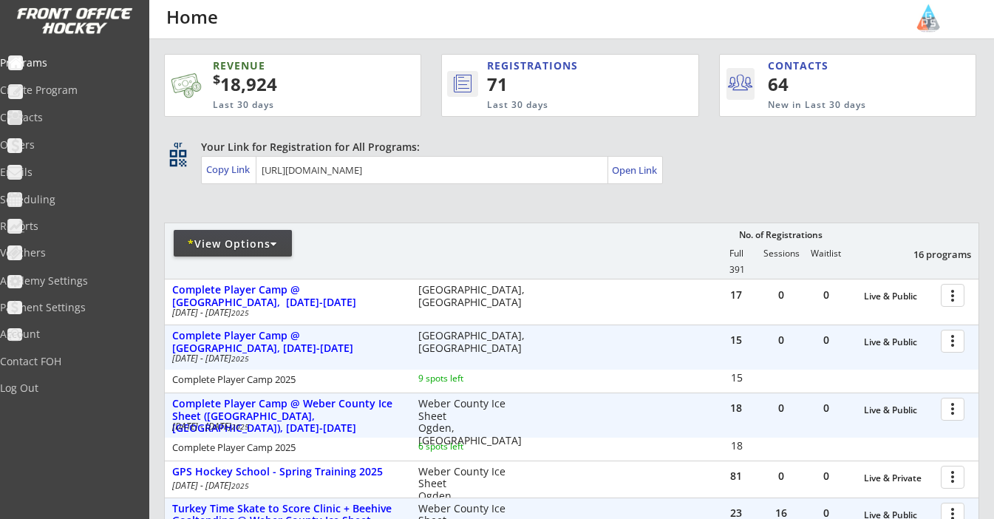
select select ""Past Programs""
select select ""USA""
select select ""UT""
click at [223, 245] on div "* View Options" at bounding box center [233, 244] width 118 height 15
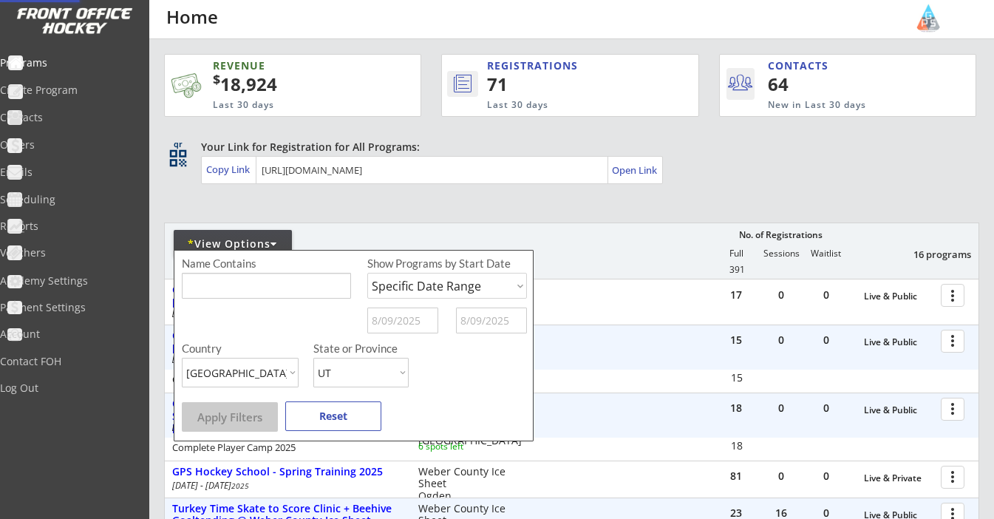
click at [430, 286] on select "Upcoming Programs Past Programs Specific Date Range" at bounding box center [447, 286] width 160 height 26
select select ""Past Programs""
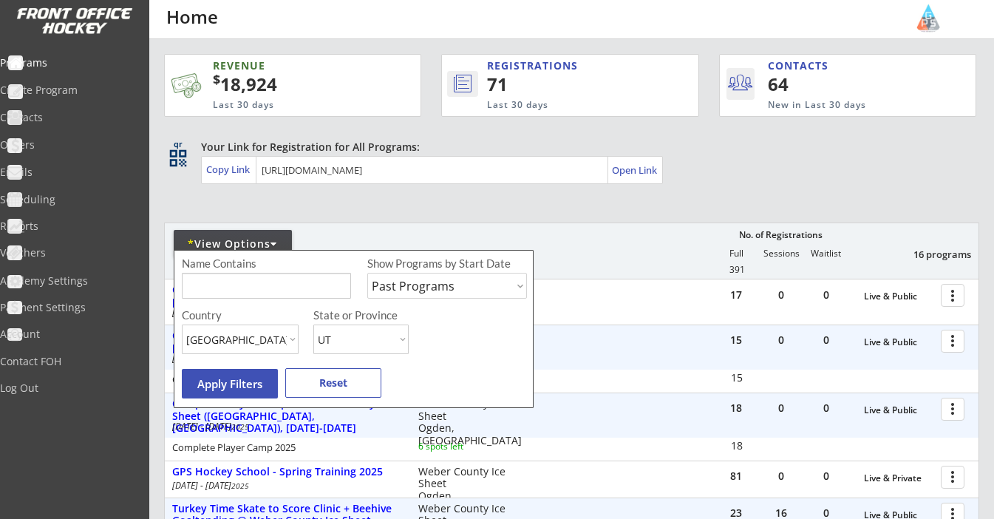
click at [293, 284] on input "input" at bounding box center [266, 286] width 169 height 26
click at [228, 379] on button "Apply Filters" at bounding box center [230, 384] width 96 height 30
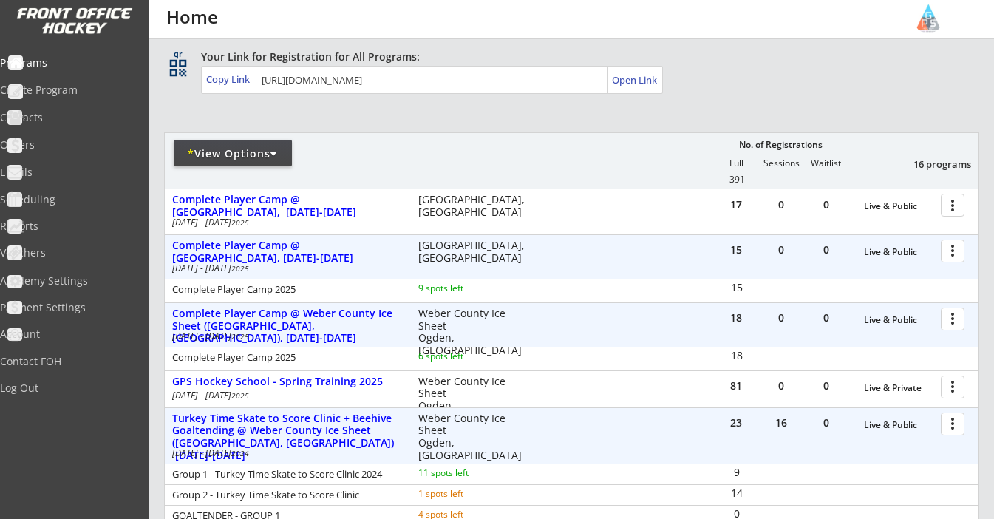
scroll to position [92, 0]
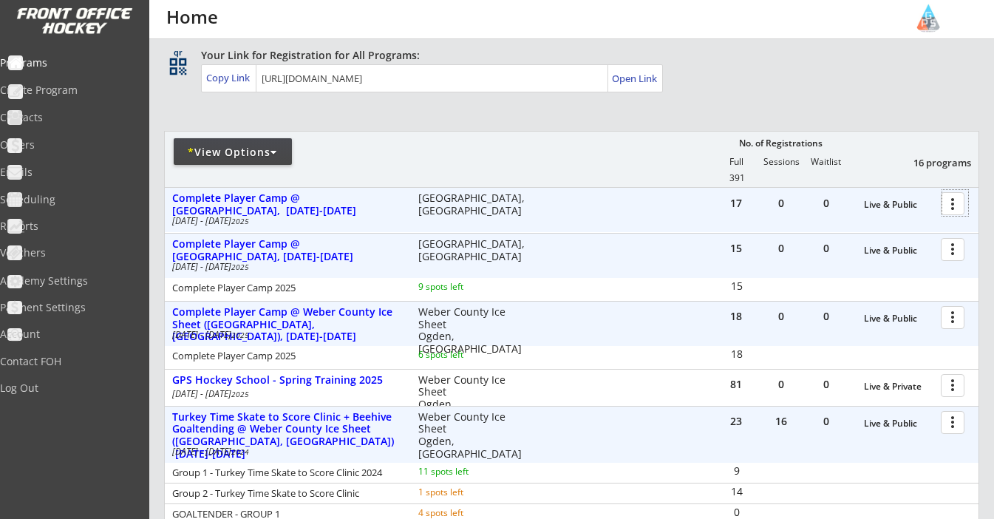
click at [958, 203] on div at bounding box center [956, 203] width 26 height 26
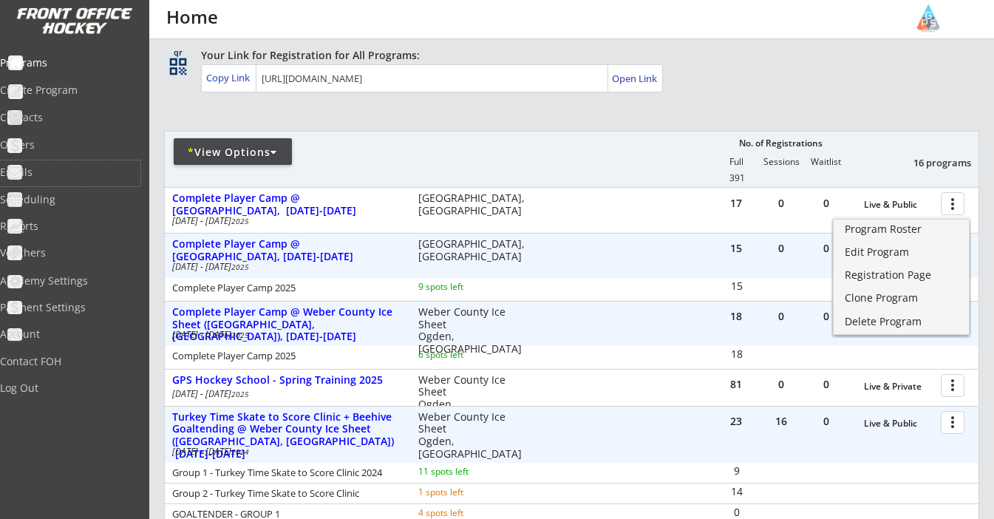
click at [216, 87] on div "Copy Link" at bounding box center [229, 78] width 55 height 27
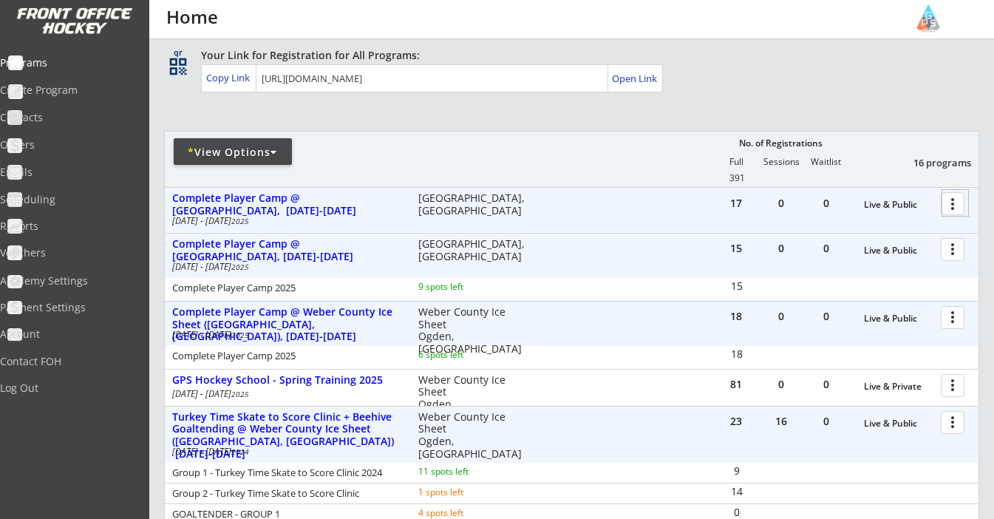
click at [952, 214] on div at bounding box center [956, 203] width 26 height 26
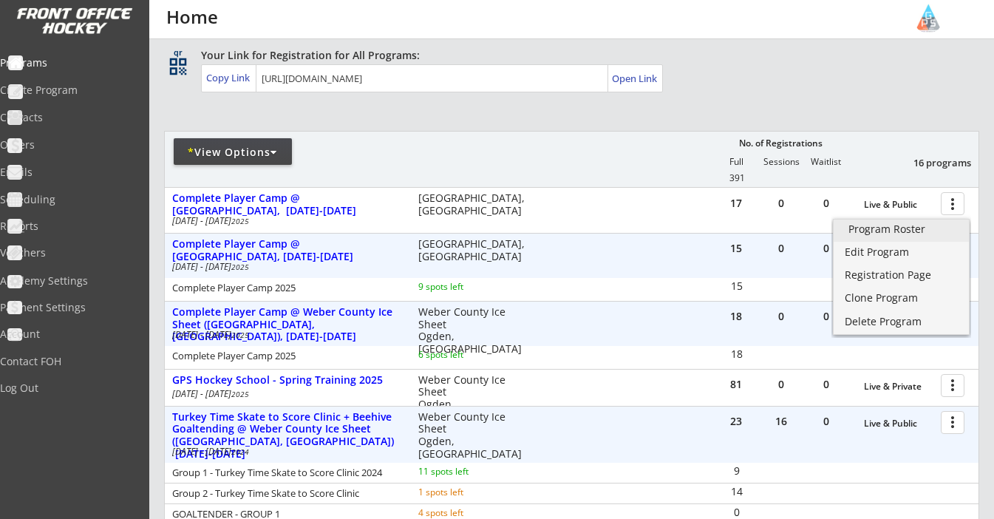
click at [928, 234] on link "Program Roster" at bounding box center [901, 231] width 135 height 22
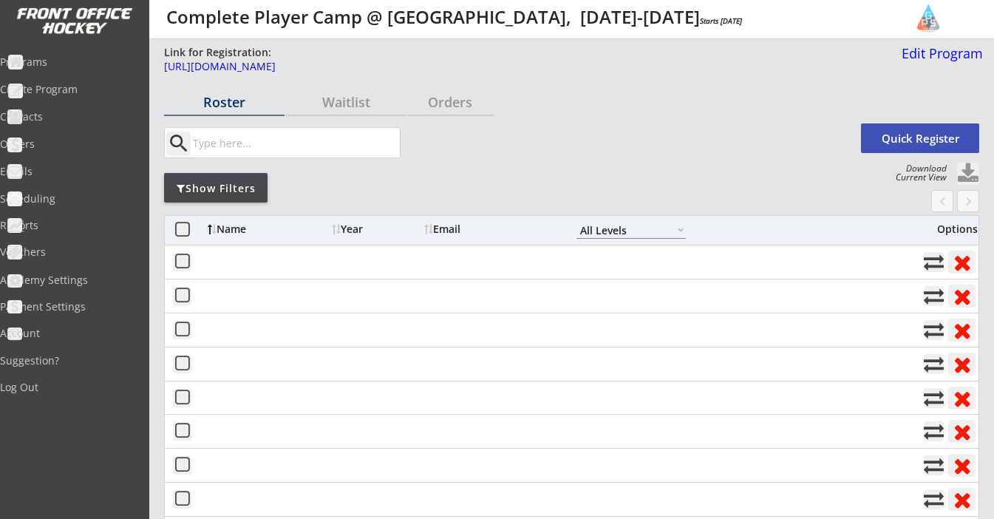
select select ""All Levels""
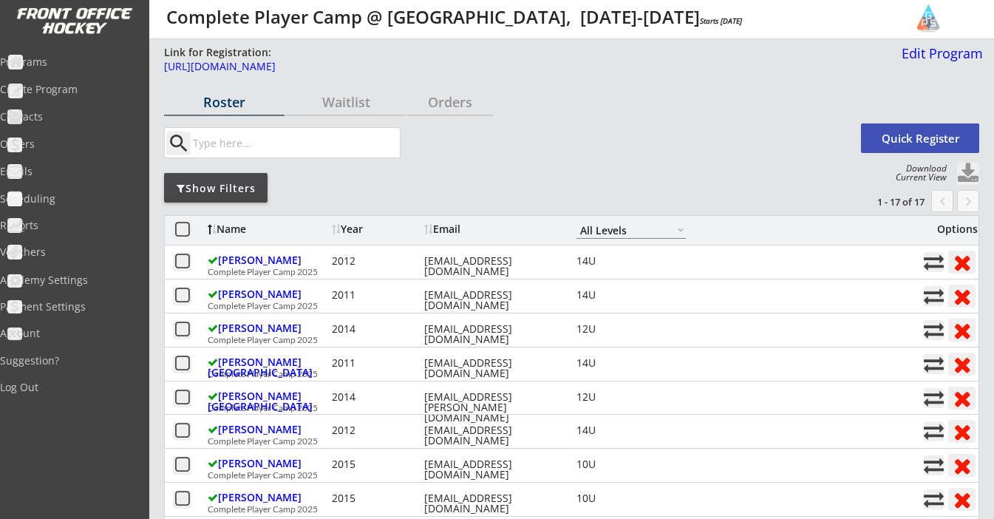
select select ""All Levels""
click at [61, 121] on div "Contacts" at bounding box center [70, 117] width 133 height 10
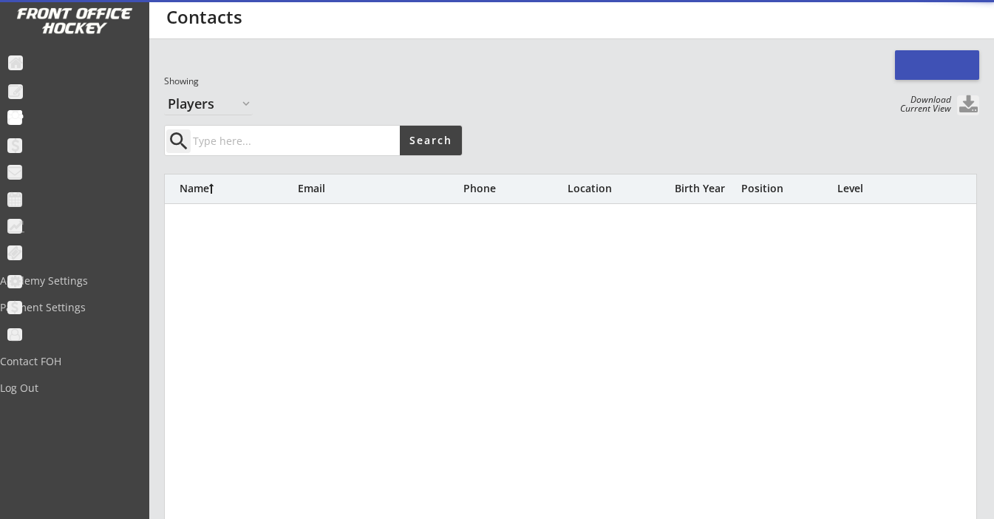
select select ""Players""
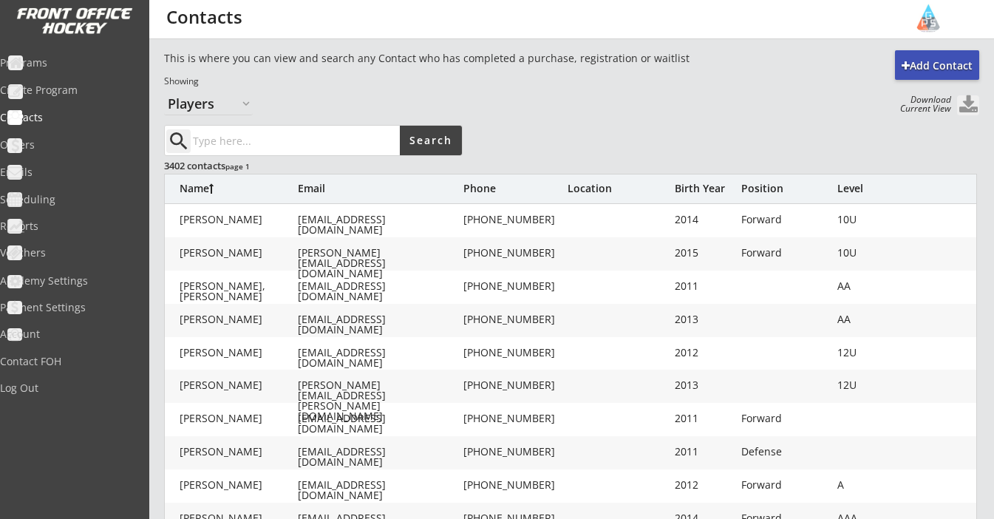
click at [288, 139] on input "input" at bounding box center [295, 141] width 210 height 30
type input "Utah"
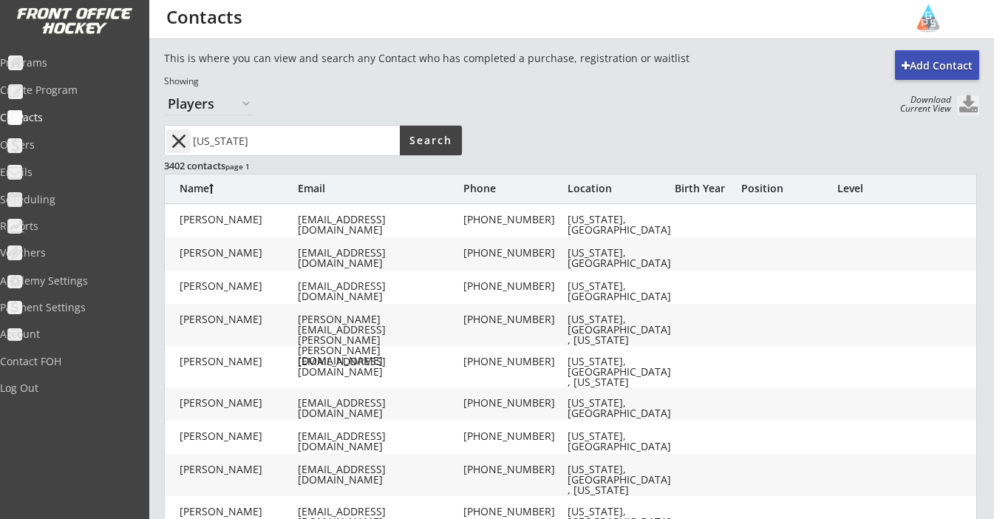
click at [175, 135] on button "close" at bounding box center [178, 141] width 24 height 24
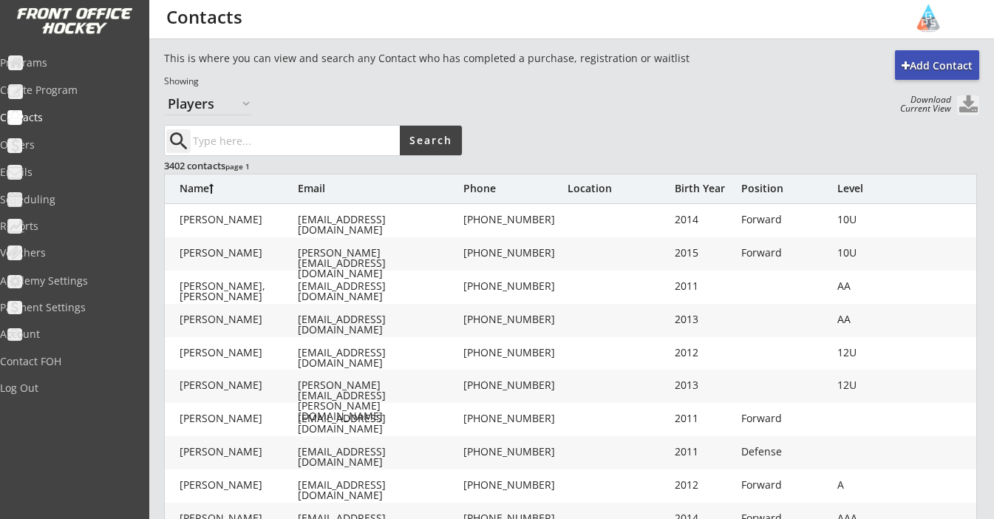
click at [237, 140] on input "input" at bounding box center [295, 141] width 210 height 30
type input "Utah"
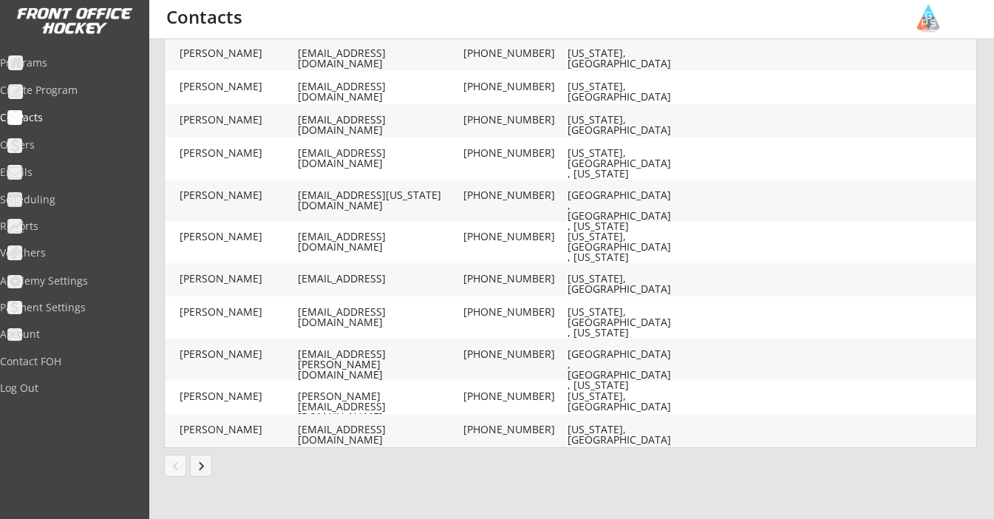
click at [206, 464] on button "keyboard_arrow_right" at bounding box center [201, 466] width 22 height 22
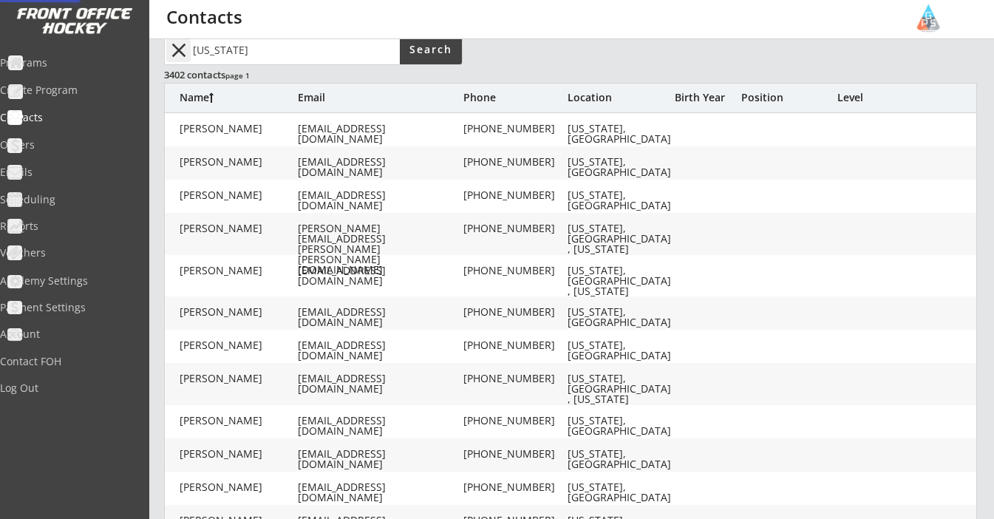
scroll to position [84, 0]
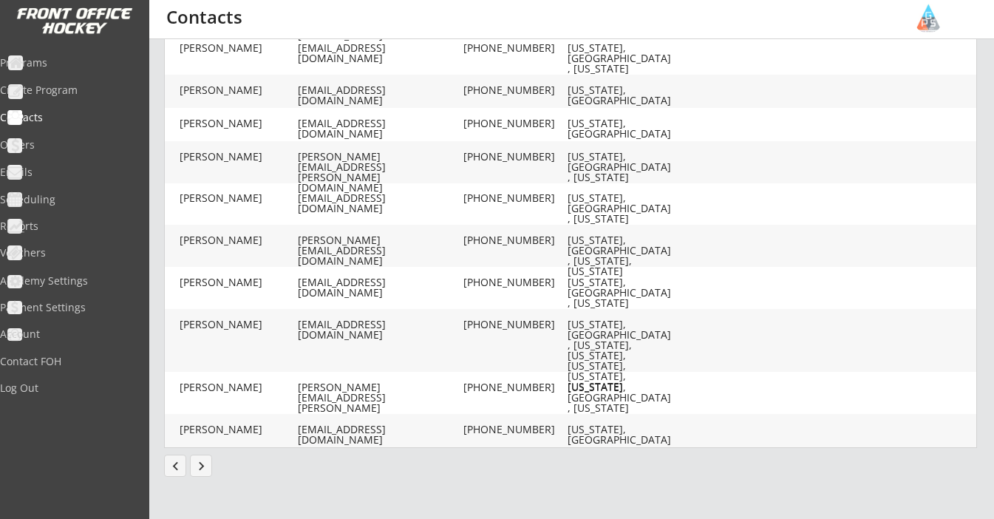
click at [198, 467] on button "keyboard_arrow_right" at bounding box center [201, 466] width 22 height 22
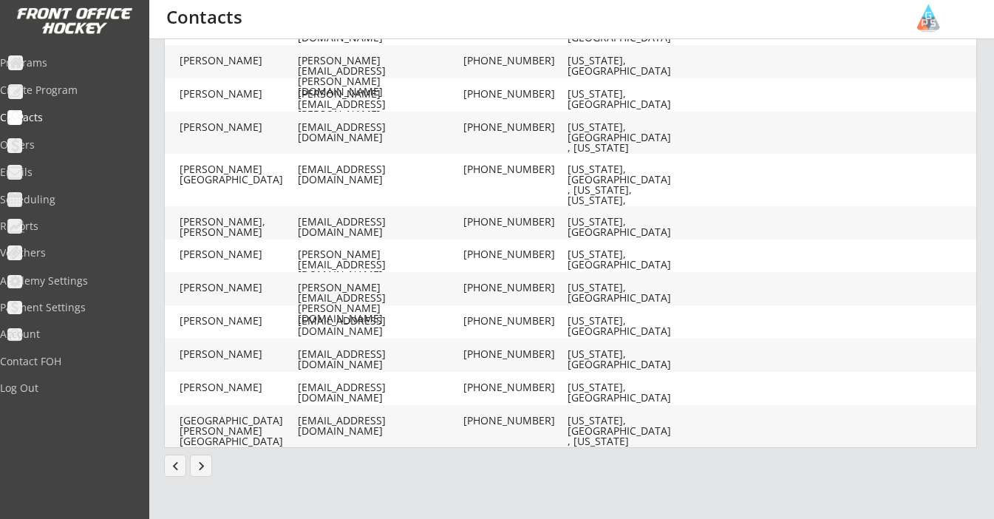
click at [201, 459] on button "keyboard_arrow_right" at bounding box center [201, 466] width 22 height 22
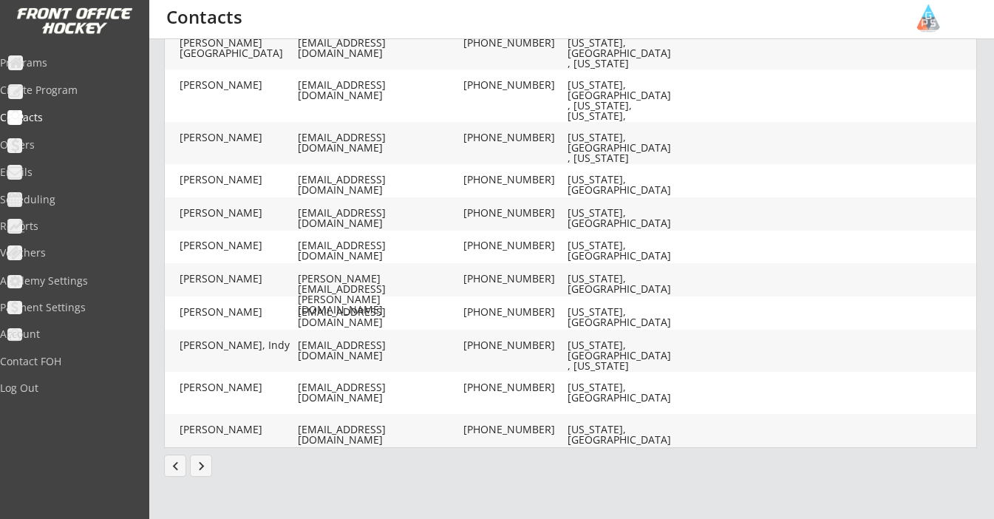
scroll to position [493, 0]
click at [204, 467] on button "keyboard_arrow_right" at bounding box center [201, 466] width 22 height 22
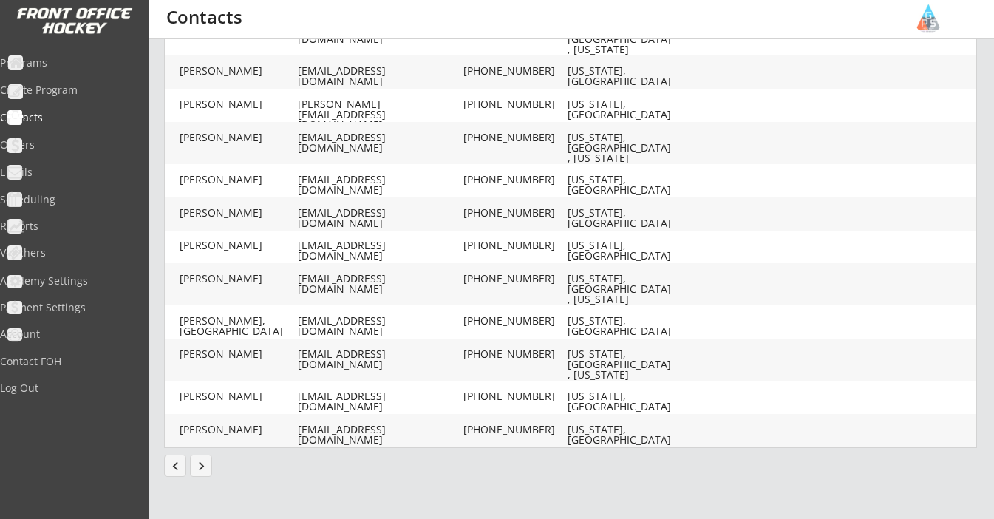
scroll to position [483, 0]
click at [174, 467] on button "chevron_left" at bounding box center [175, 466] width 22 height 22
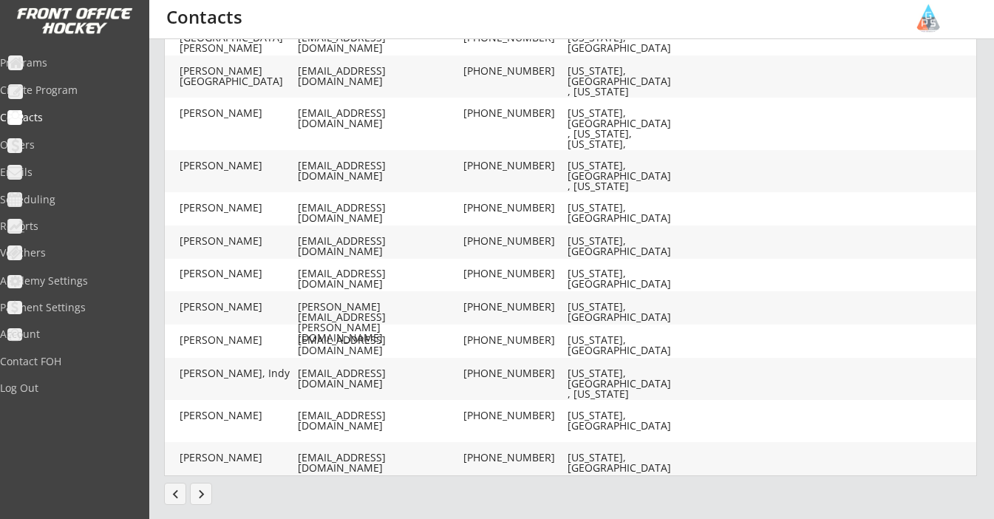
click at [173, 494] on button "chevron_left" at bounding box center [175, 494] width 22 height 22
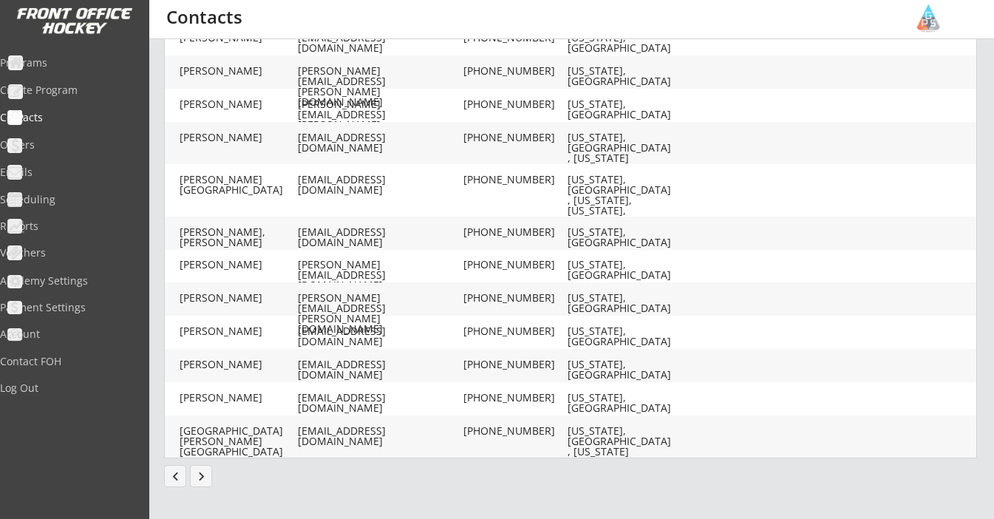
click at [173, 476] on button "chevron_left" at bounding box center [175, 476] width 22 height 22
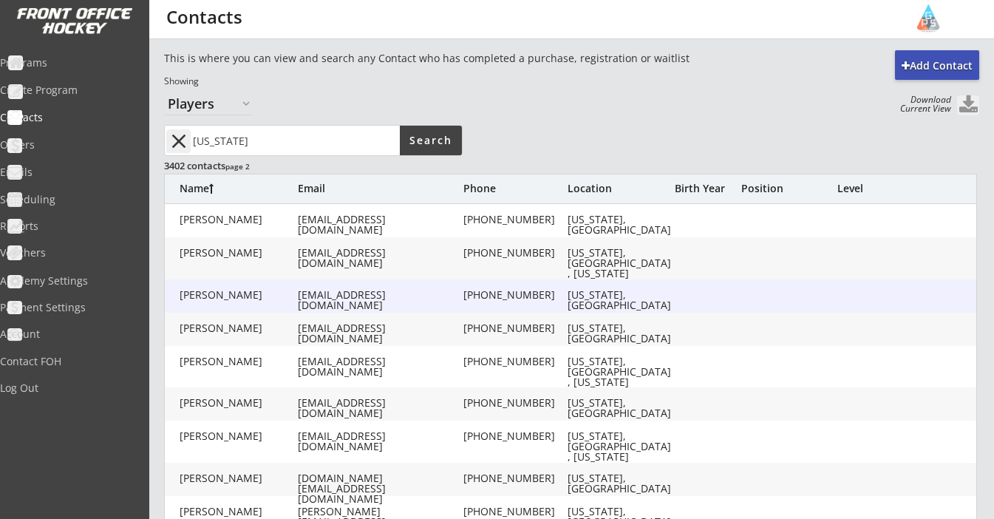
scroll to position [0, 0]
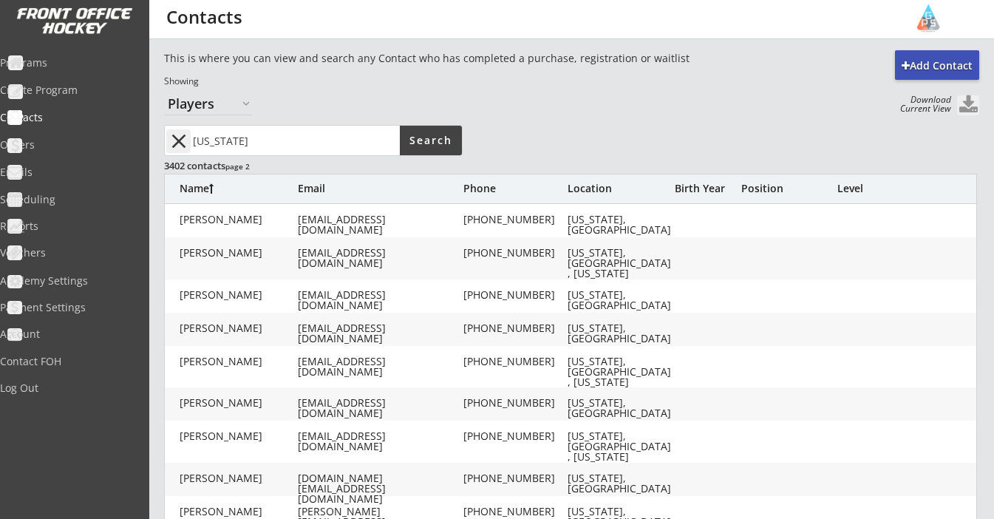
click at [972, 105] on button at bounding box center [968, 105] width 22 height 20
click at [414, 143] on button "Search" at bounding box center [431, 141] width 62 height 30
click at [424, 138] on button "Search" at bounding box center [431, 141] width 62 height 30
click at [430, 130] on button "Search" at bounding box center [431, 141] width 62 height 30
click at [426, 142] on button "Search" at bounding box center [431, 141] width 62 height 30
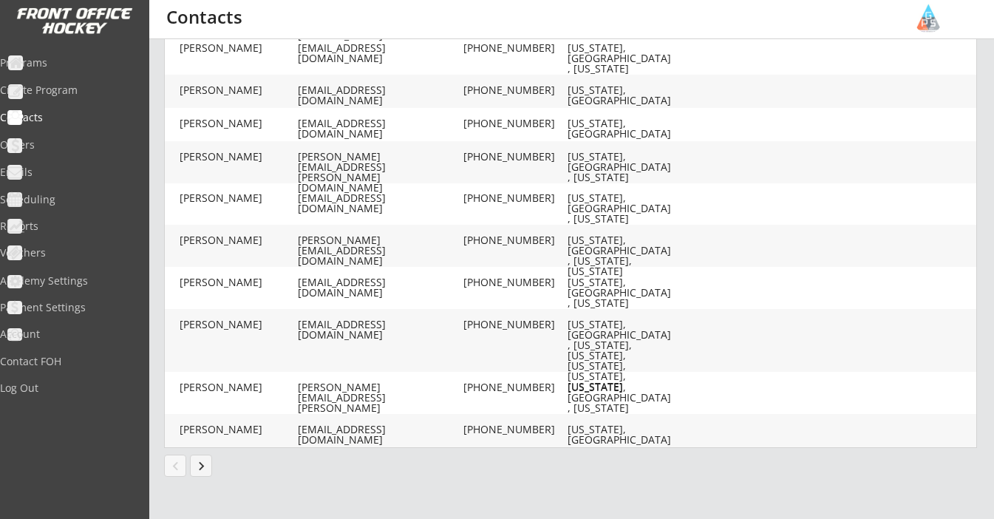
scroll to position [539, 0]
click at [202, 469] on button "keyboard_arrow_right" at bounding box center [201, 466] width 22 height 22
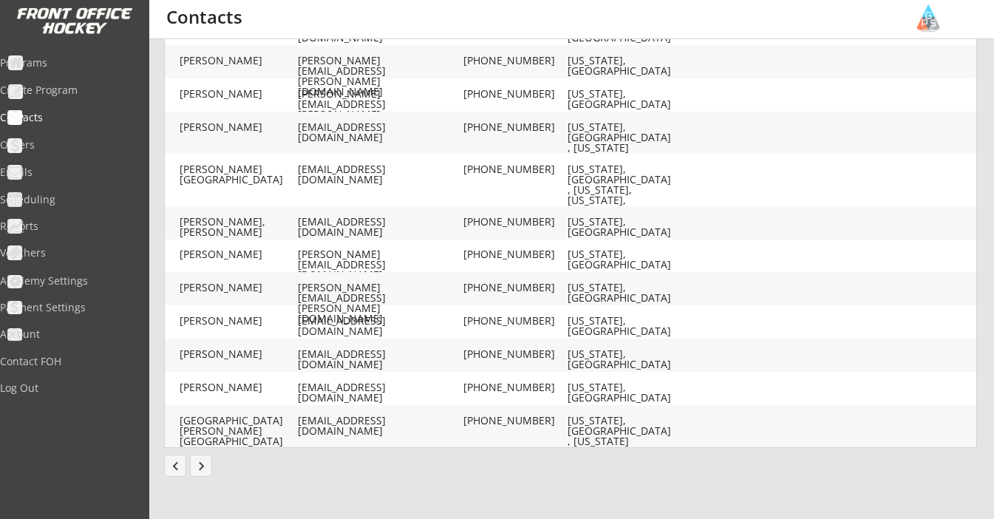
scroll to position [475, 0]
click at [201, 464] on button "keyboard_arrow_right" at bounding box center [201, 466] width 22 height 22
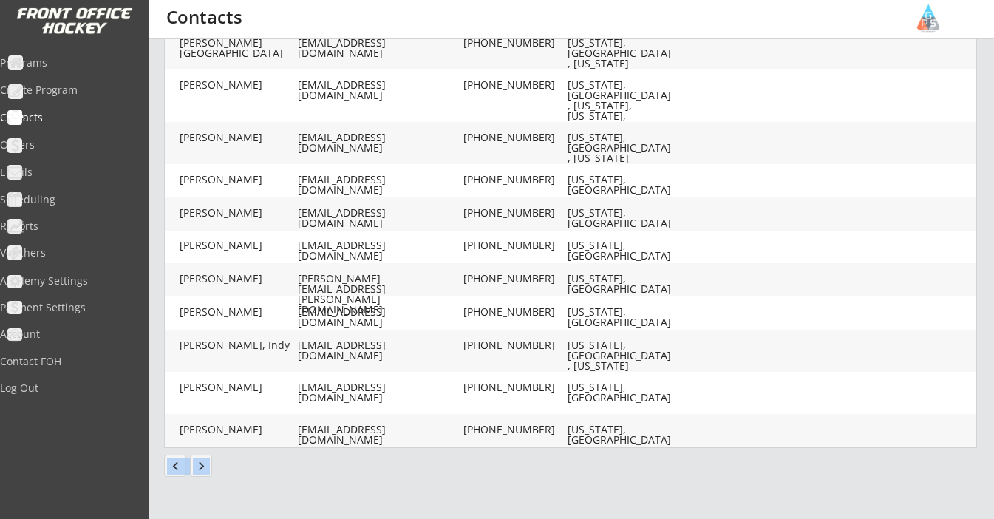
click at [203, 469] on button "keyboard_arrow_right" at bounding box center [201, 466] width 22 height 22
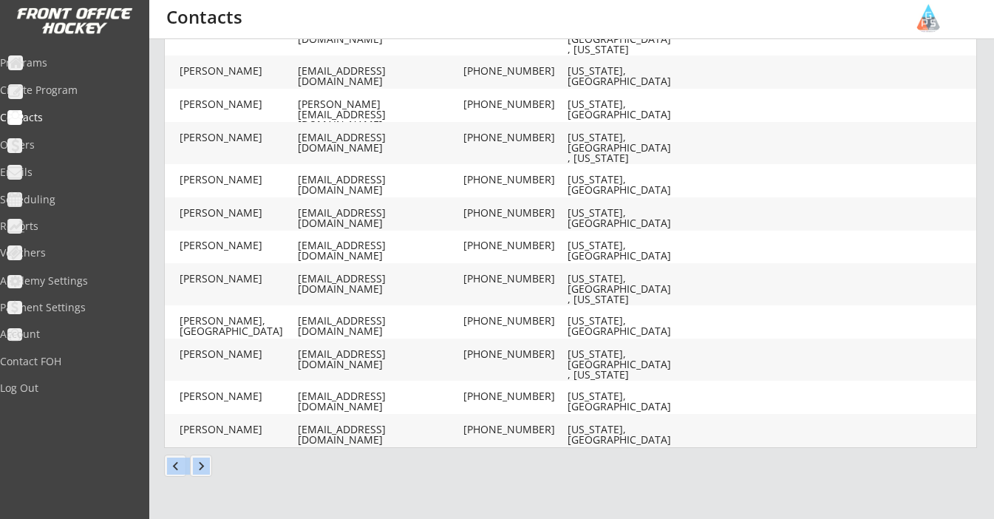
click at [203, 469] on button "keyboard_arrow_right" at bounding box center [201, 466] width 22 height 22
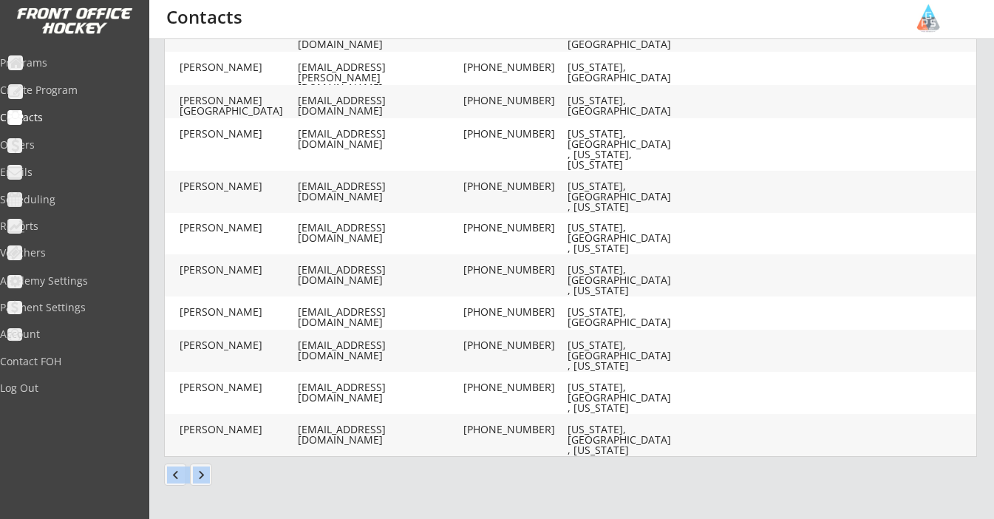
click at [203, 477] on button "keyboard_arrow_right" at bounding box center [201, 475] width 22 height 22
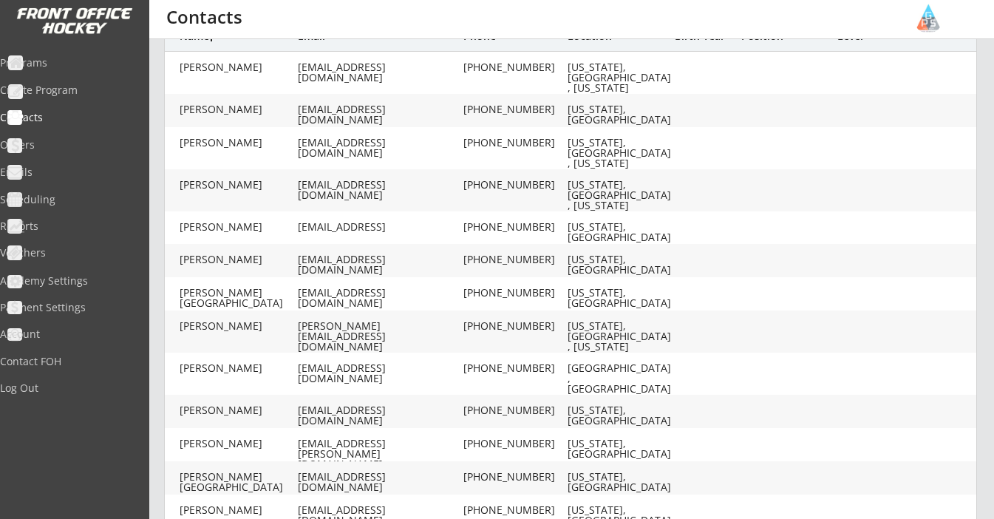
scroll to position [84, 0]
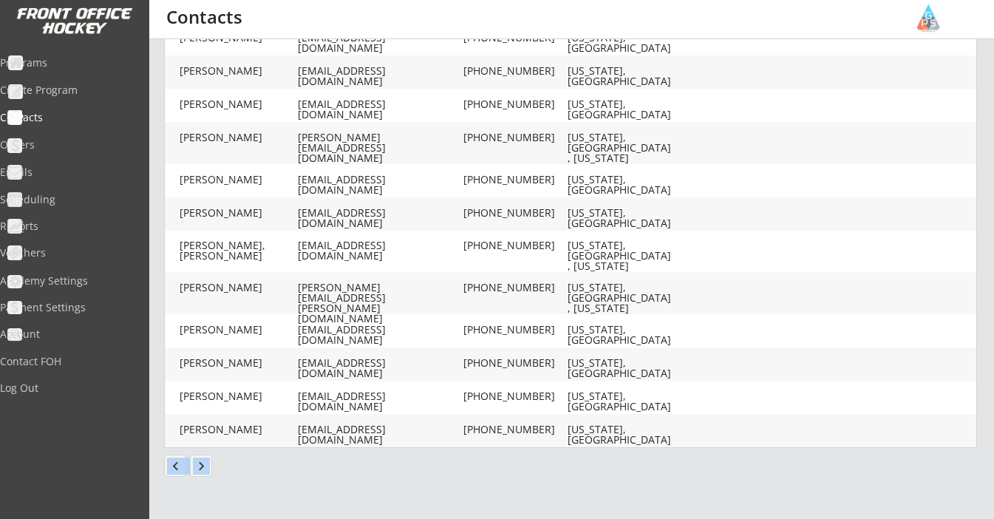
click at [200, 470] on button "keyboard_arrow_right" at bounding box center [201, 466] width 22 height 22
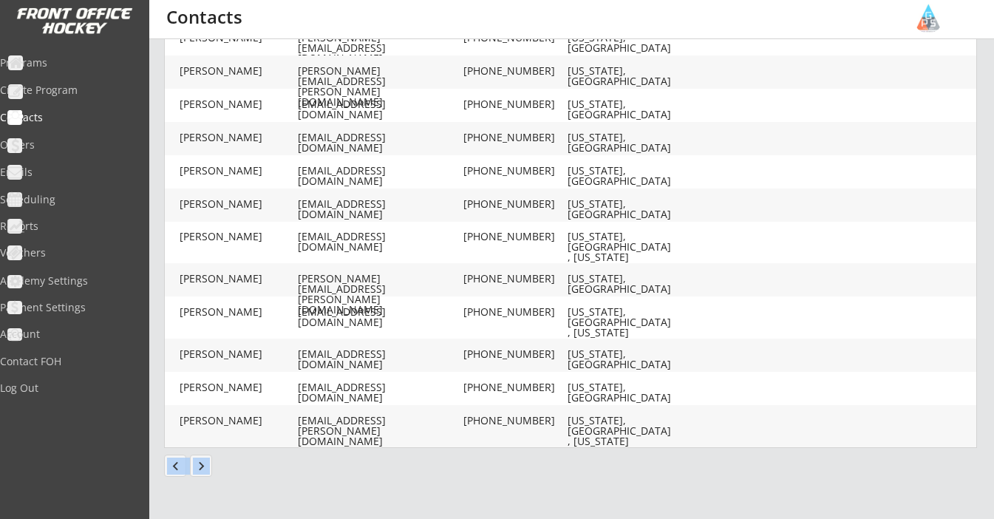
click at [204, 467] on button "keyboard_arrow_right" at bounding box center [201, 466] width 22 height 22
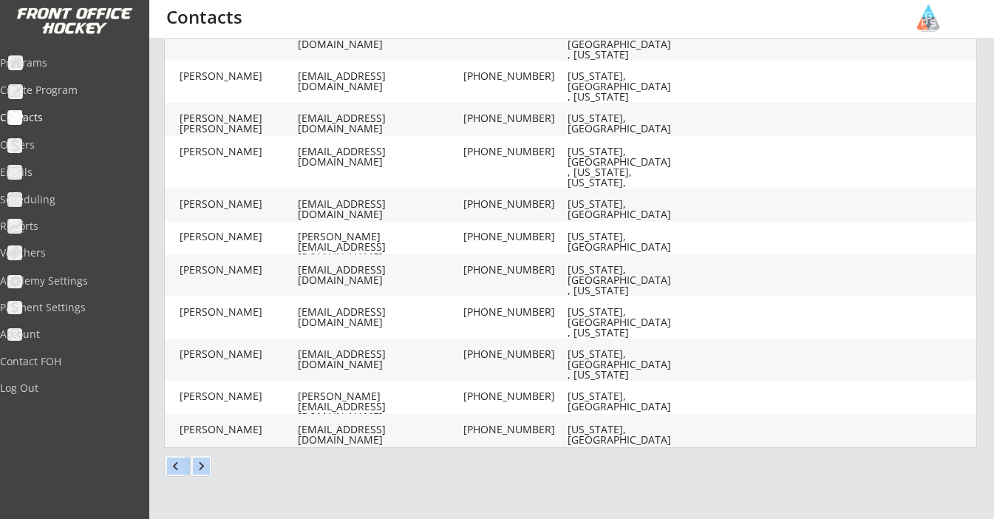
click at [205, 461] on button "keyboard_arrow_right" at bounding box center [201, 466] width 22 height 22
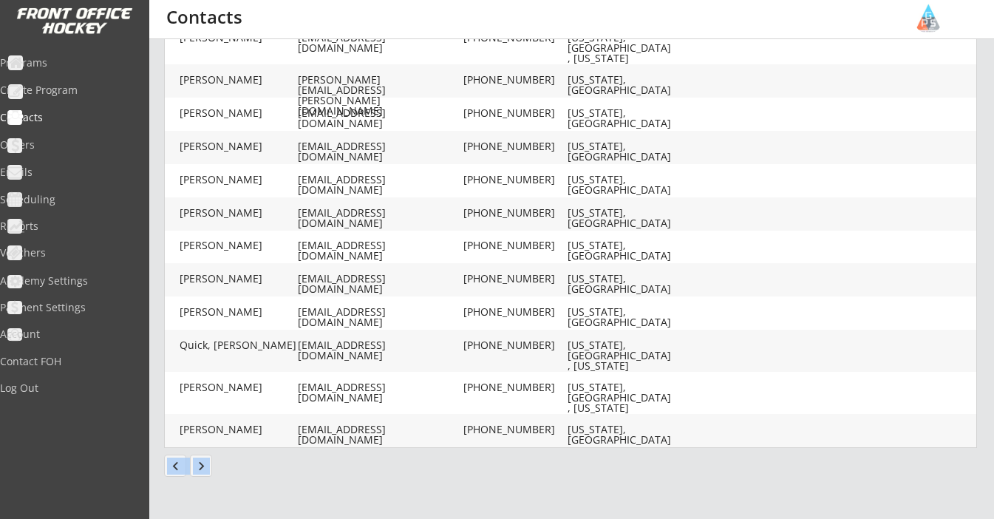
click at [200, 472] on button "keyboard_arrow_right" at bounding box center [201, 466] width 22 height 22
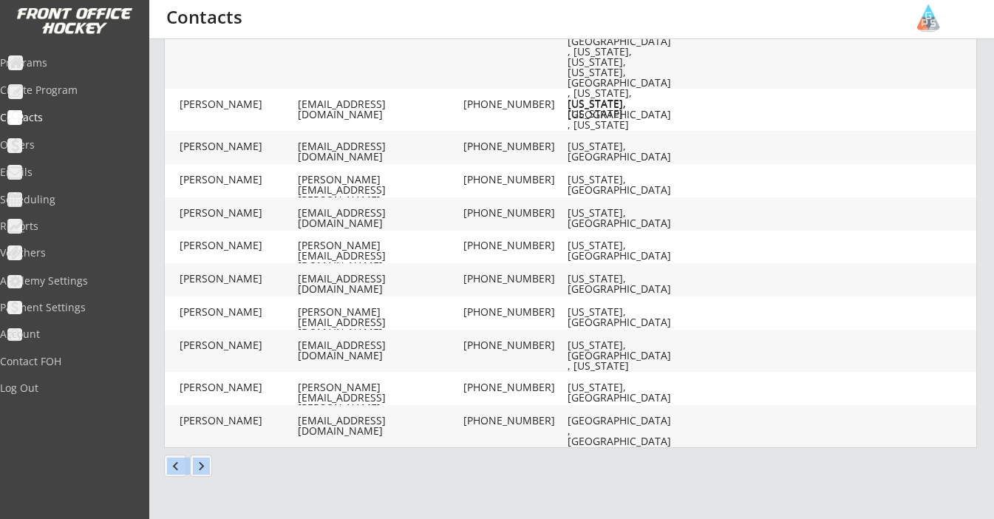
click at [197, 464] on button "keyboard_arrow_right" at bounding box center [201, 466] width 22 height 22
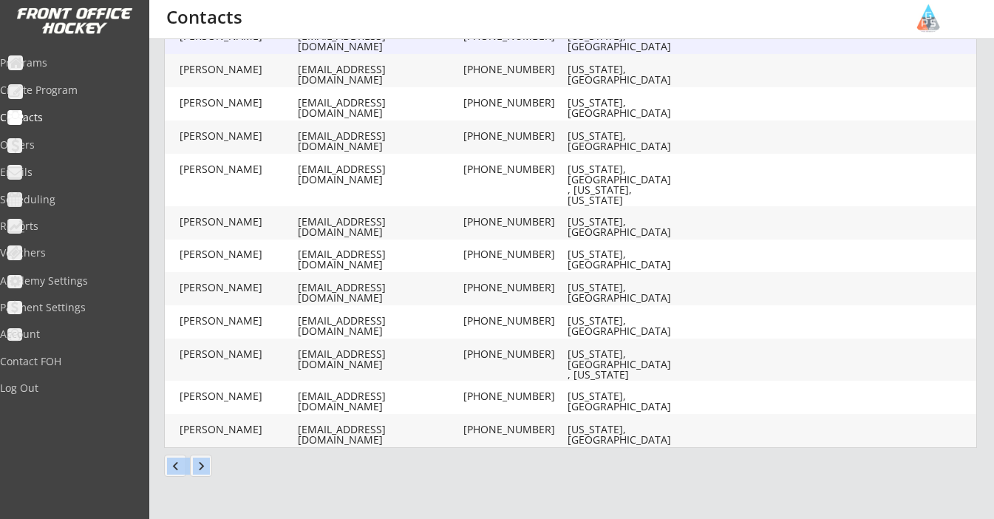
scroll to position [502, 0]
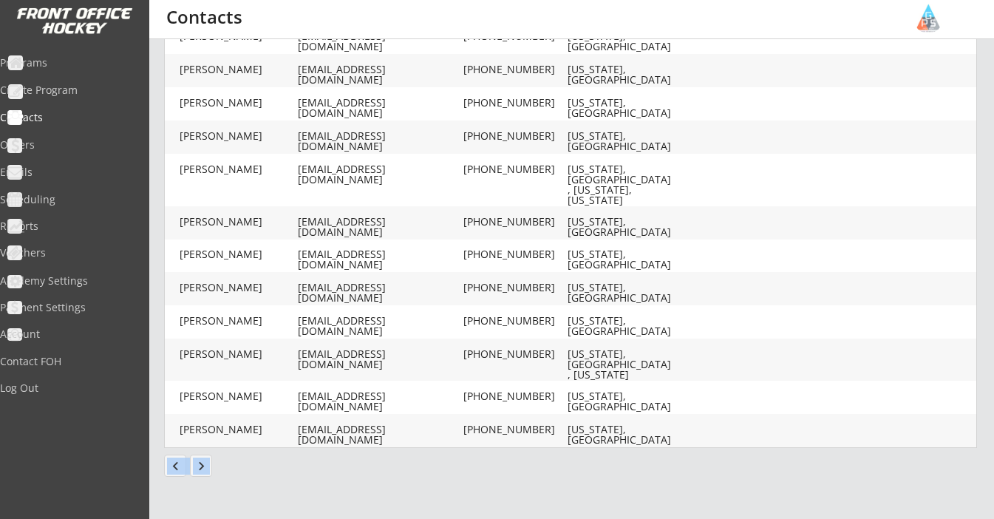
click at [200, 464] on button "keyboard_arrow_right" at bounding box center [201, 466] width 22 height 22
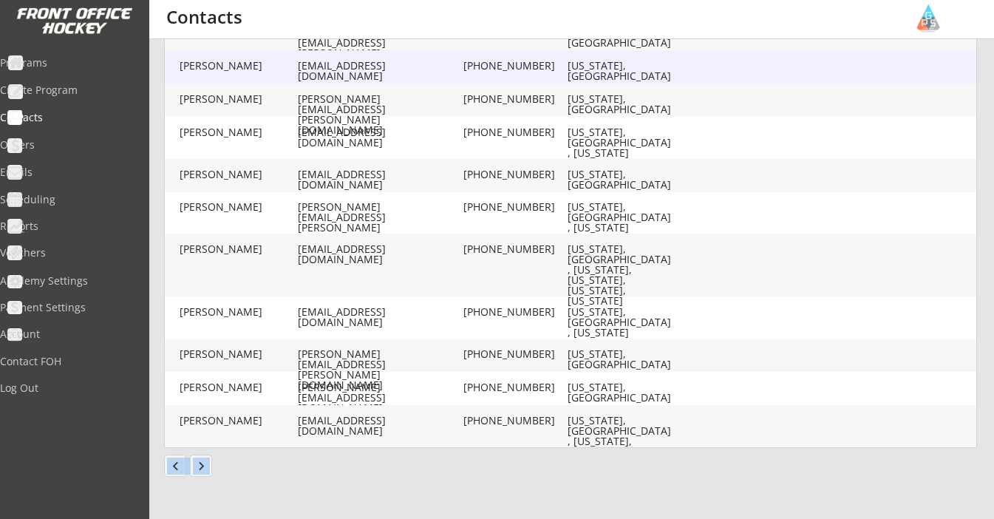
scroll to position [512, 0]
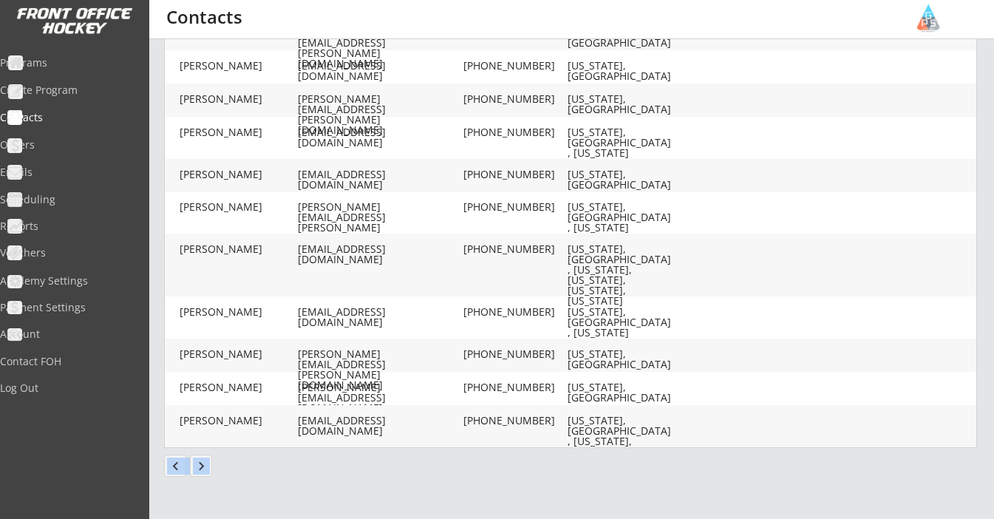
click at [197, 466] on button "keyboard_arrow_right" at bounding box center [201, 466] width 22 height 22
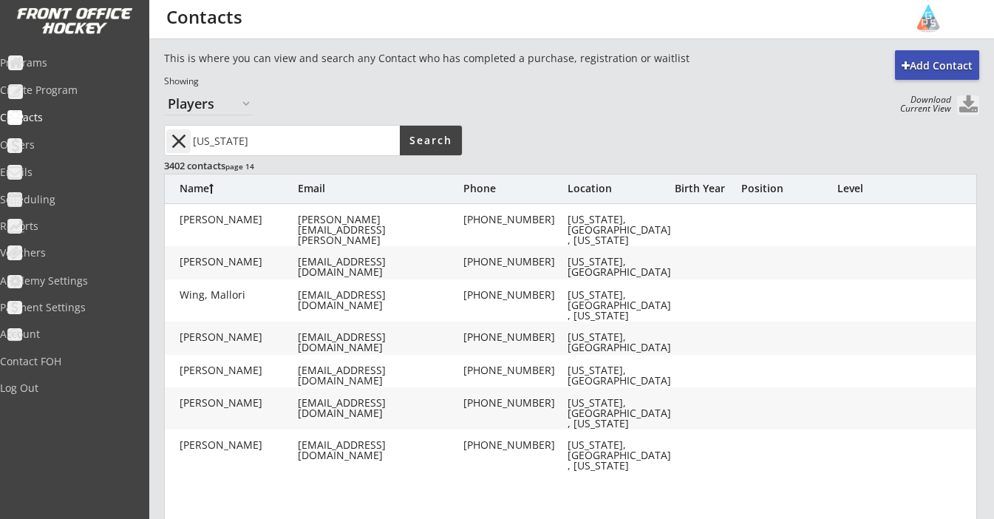
scroll to position [0, 0]
click at [971, 104] on button at bounding box center [968, 105] width 22 height 20
click at [58, 73] on div "Programs" at bounding box center [70, 64] width 140 height 26
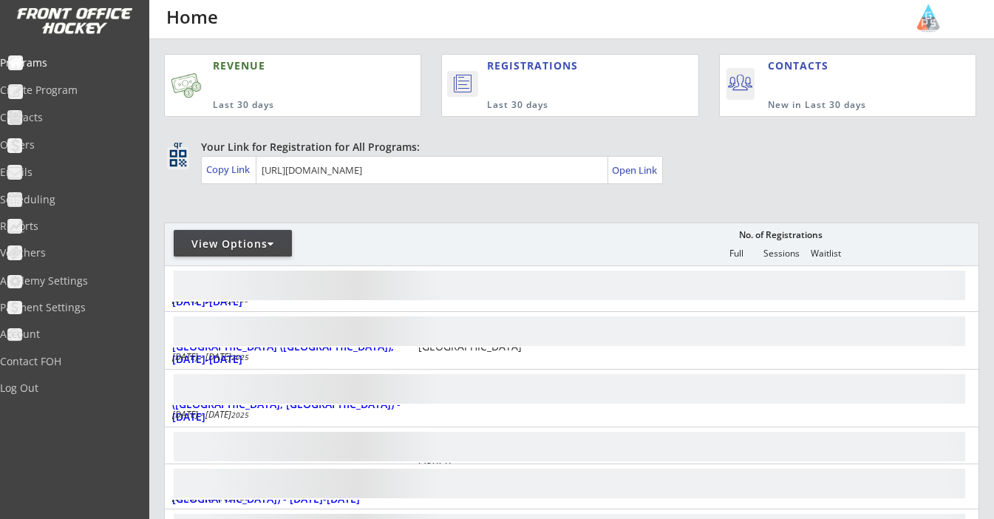
click at [244, 244] on div "View Options" at bounding box center [233, 244] width 118 height 15
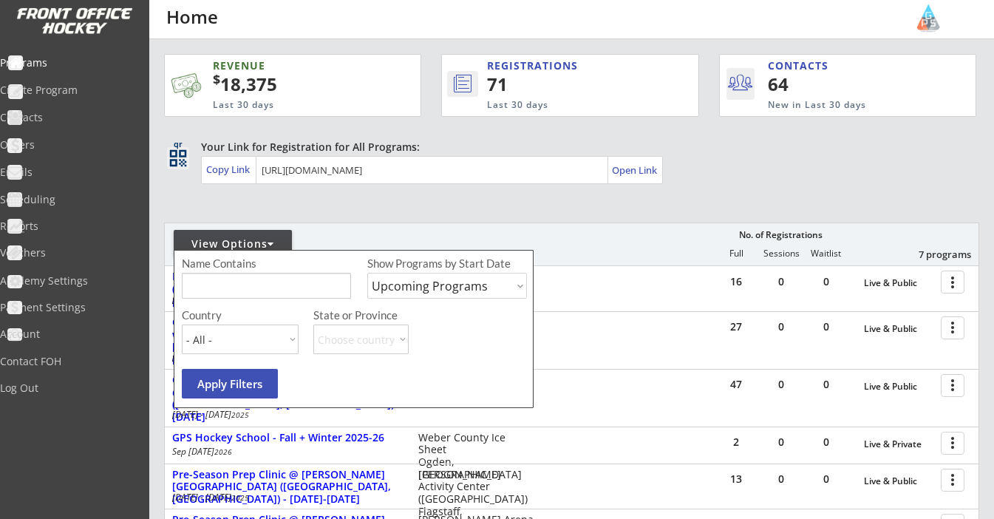
select select ""Past Programs""
click at [437, 336] on div "State or Province Choose country AB BC MB NB NL NT NS NU ON PE QC SK YT" at bounding box center [418, 334] width 211 height 49
select select ""USA""
select select ""UT""
click at [266, 388] on button "Apply Filters" at bounding box center [230, 384] width 96 height 30
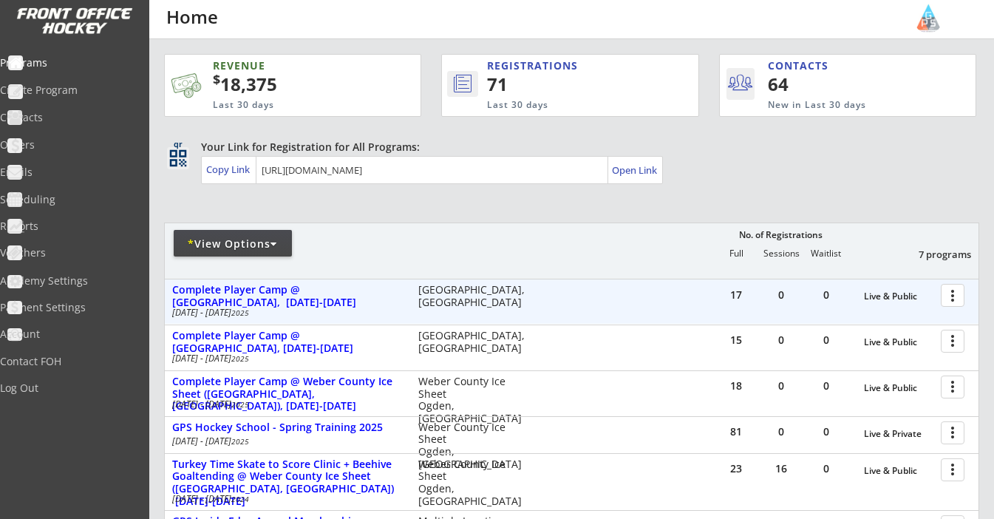
click at [950, 294] on div at bounding box center [956, 295] width 26 height 26
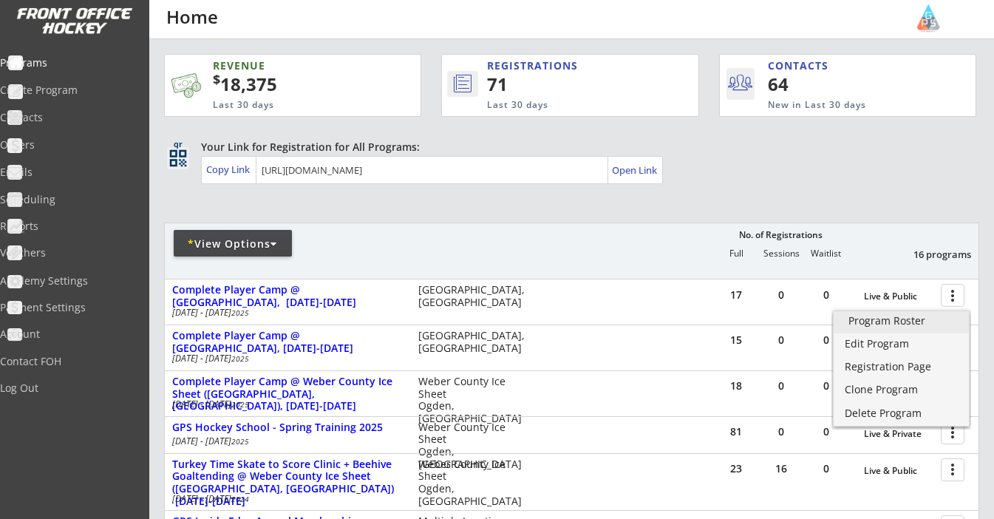
click at [913, 320] on div "Program Roster" at bounding box center [902, 321] width 106 height 10
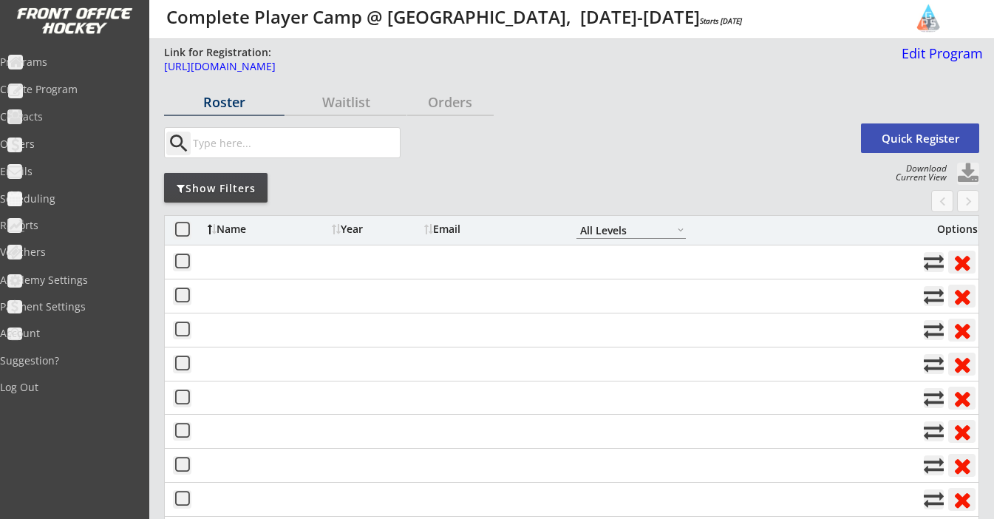
select select ""All Levels""
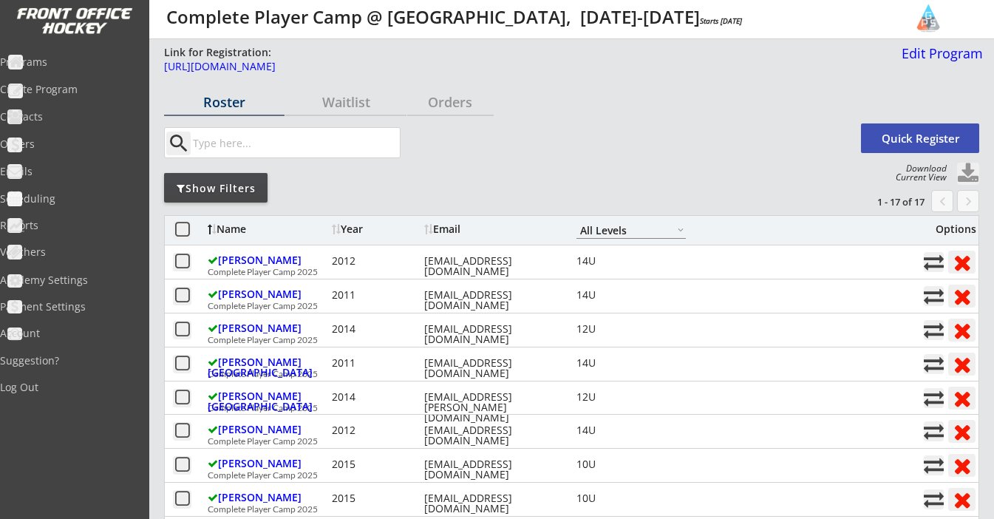
click at [963, 169] on button at bounding box center [968, 174] width 22 height 22
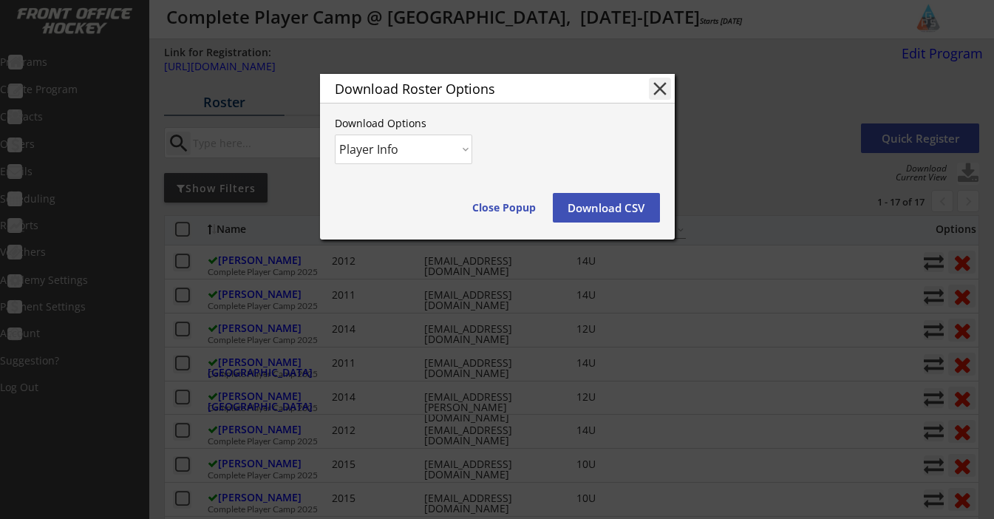
select select ""Player and Order Info""
click at [594, 200] on button "Download CSV" at bounding box center [606, 208] width 107 height 30
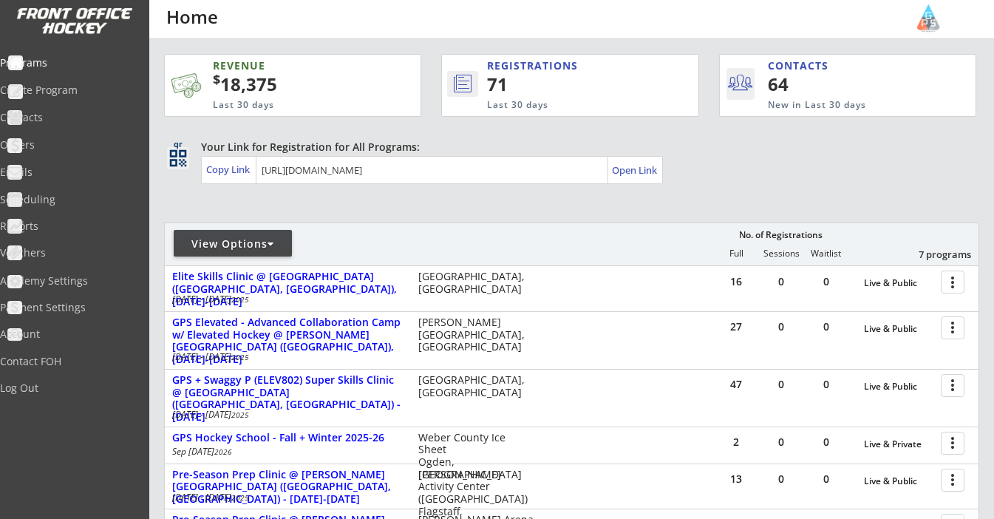
click at [247, 247] on div "View Options" at bounding box center [233, 244] width 118 height 15
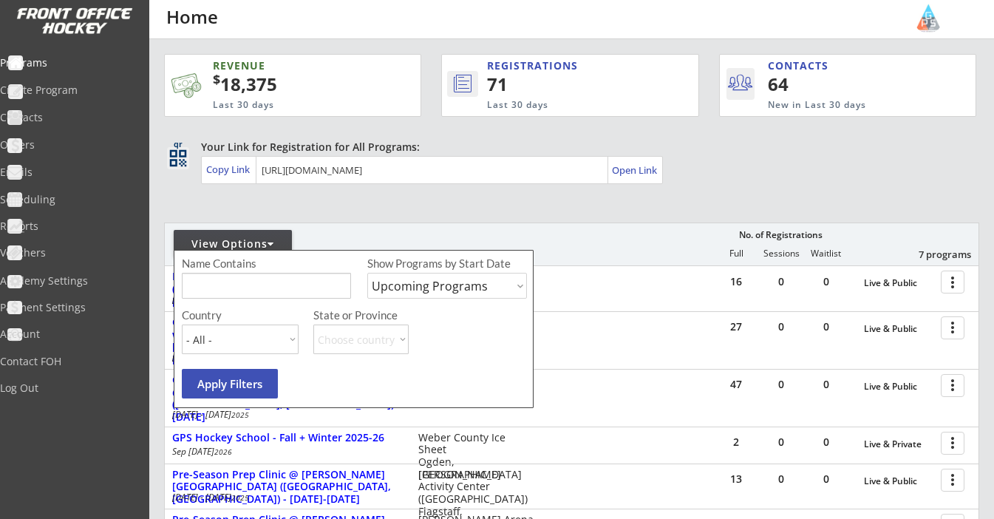
select select ""Past Programs""
select select ""USA""
select select ""UT""
click at [254, 384] on button "Apply Filters" at bounding box center [230, 384] width 96 height 30
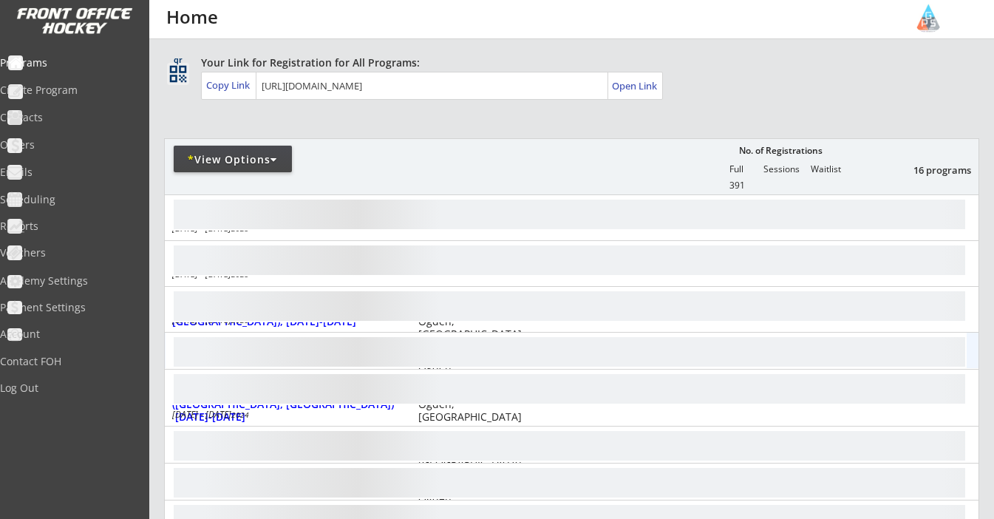
scroll to position [92, 0]
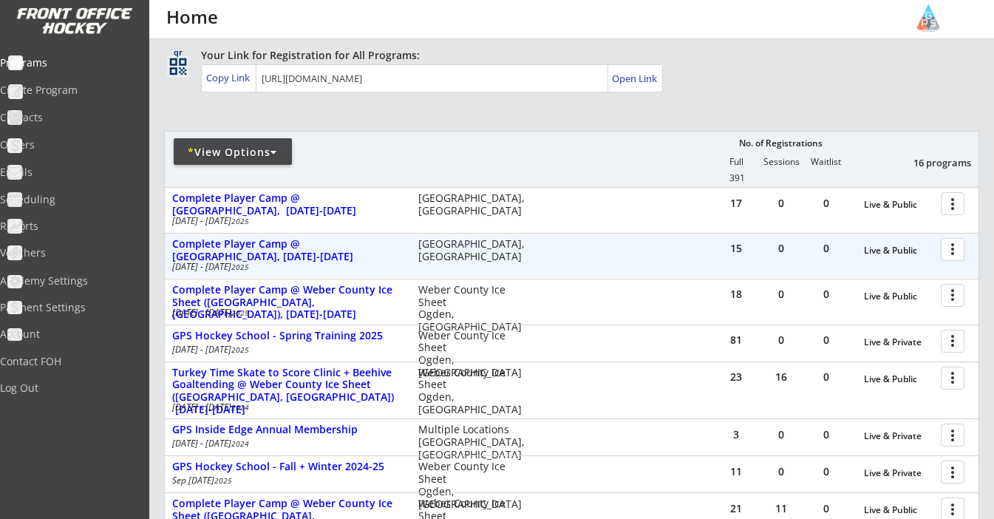
click at [955, 253] on div at bounding box center [956, 249] width 26 height 26
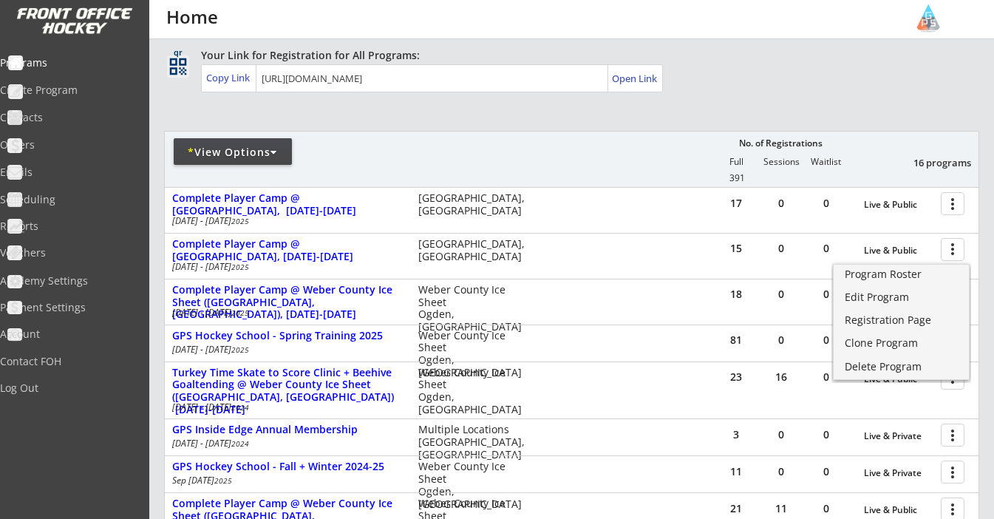
click at [889, 95] on div "REVENUE $ 18,375 Last 30 days REGISTRATIONS 71 Last 30 days CONTACTS 64 New in …" at bounding box center [571, 414] width 815 height 932
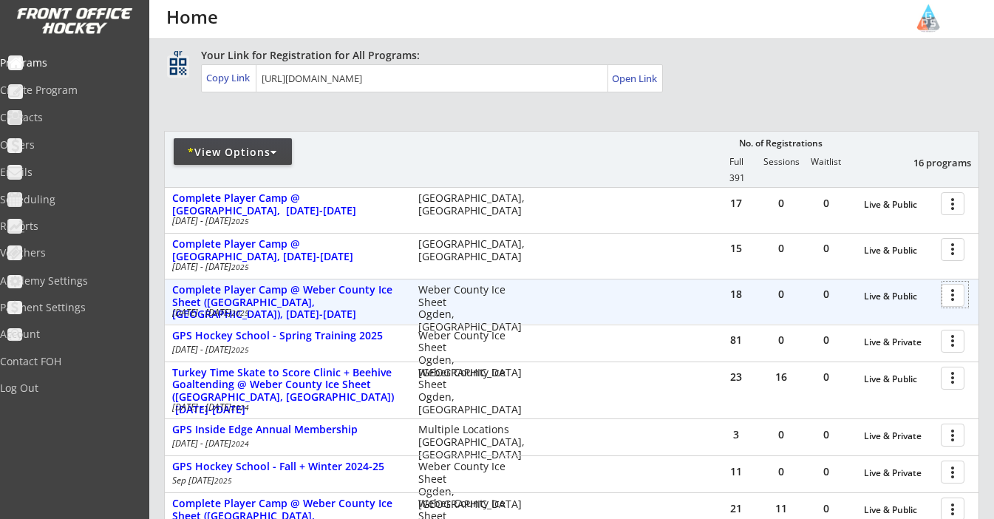
click at [954, 296] on div at bounding box center [956, 295] width 26 height 26
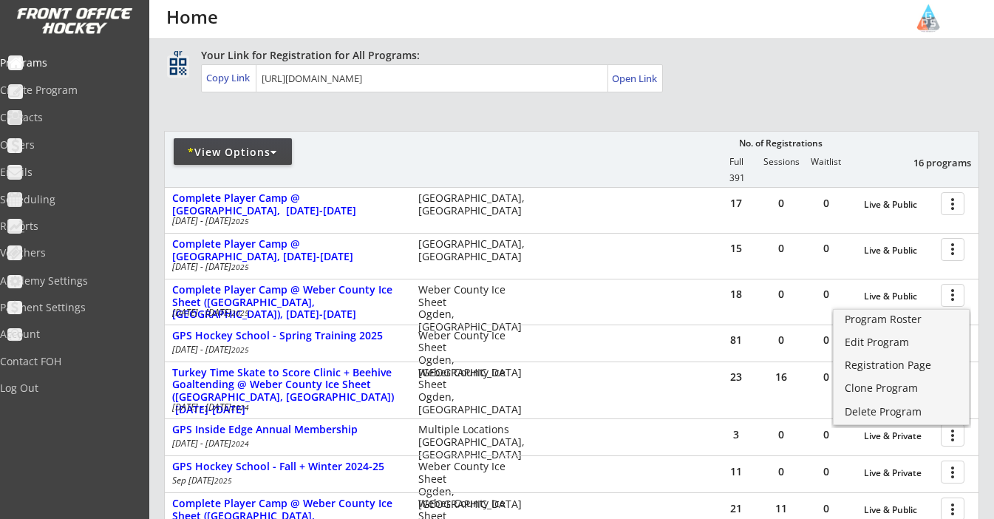
click at [986, 308] on div "REVENUE $ 18,375 Last 30 days REGISTRATIONS 71 Last 30 days CONTACTS 64 New in …" at bounding box center [571, 417] width 845 height 939
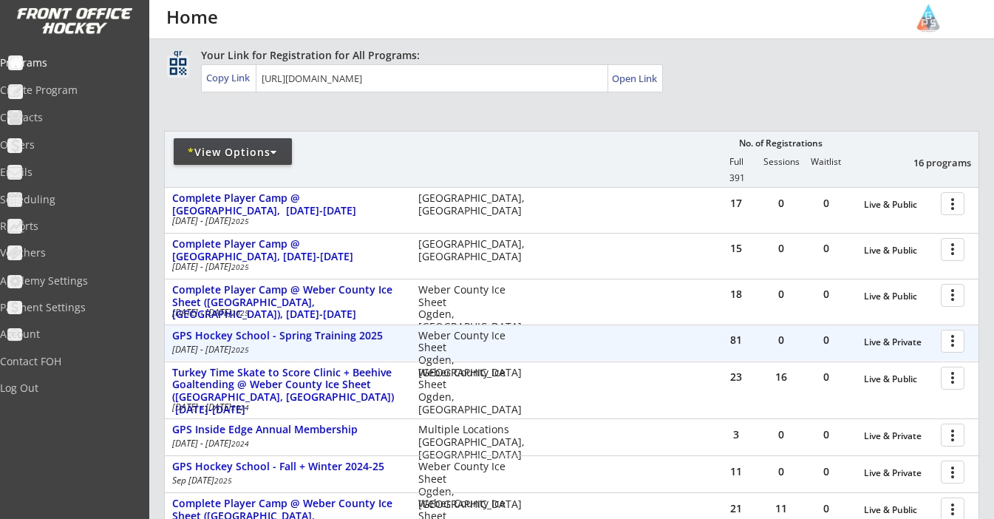
click at [956, 339] on div at bounding box center [956, 341] width 26 height 26
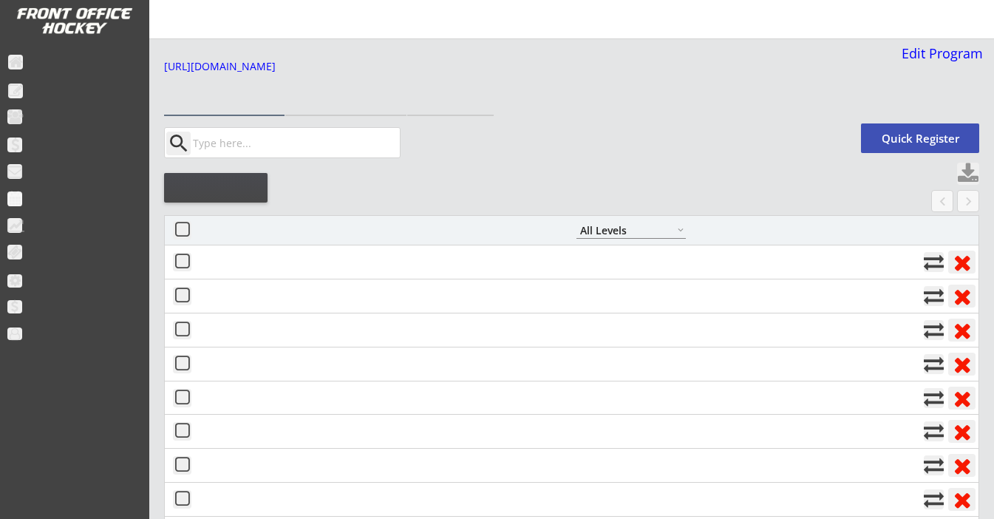
select select ""All Levels""
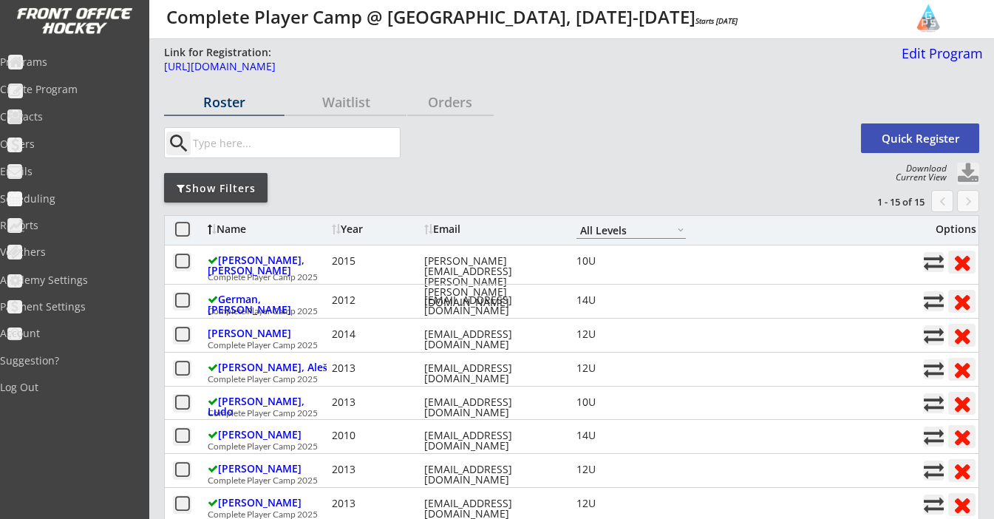
click at [969, 167] on button at bounding box center [968, 174] width 22 height 22
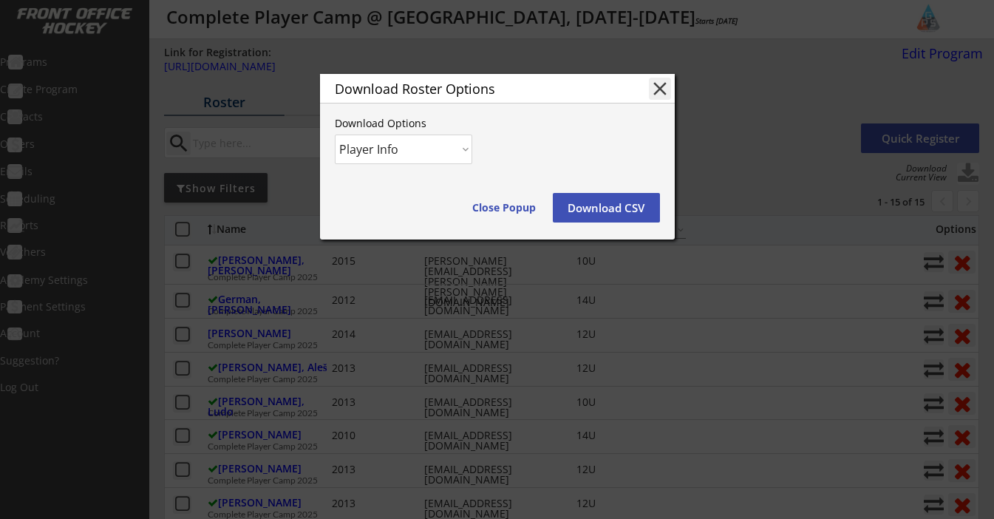
select select ""Player and Order Info""
click at [599, 205] on button "Download CSV" at bounding box center [606, 208] width 107 height 30
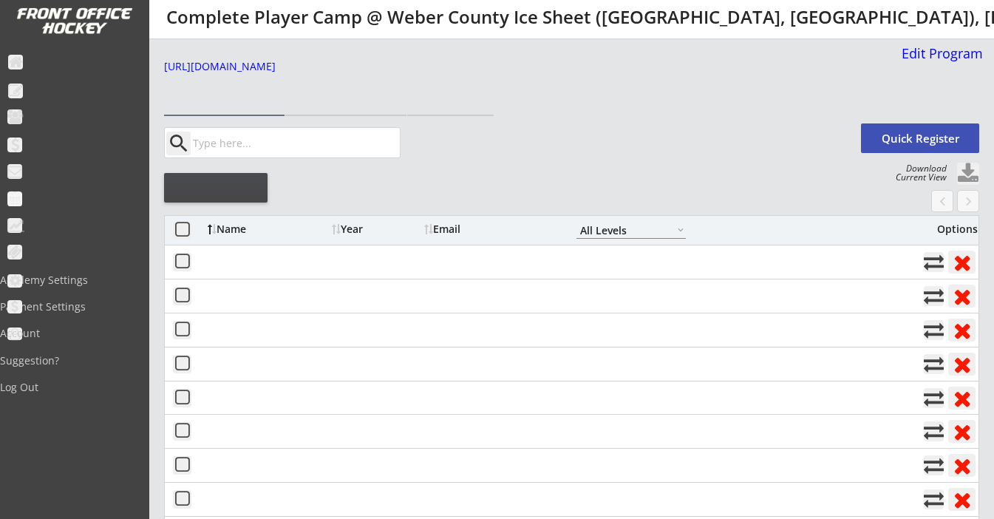
select select ""All Levels""
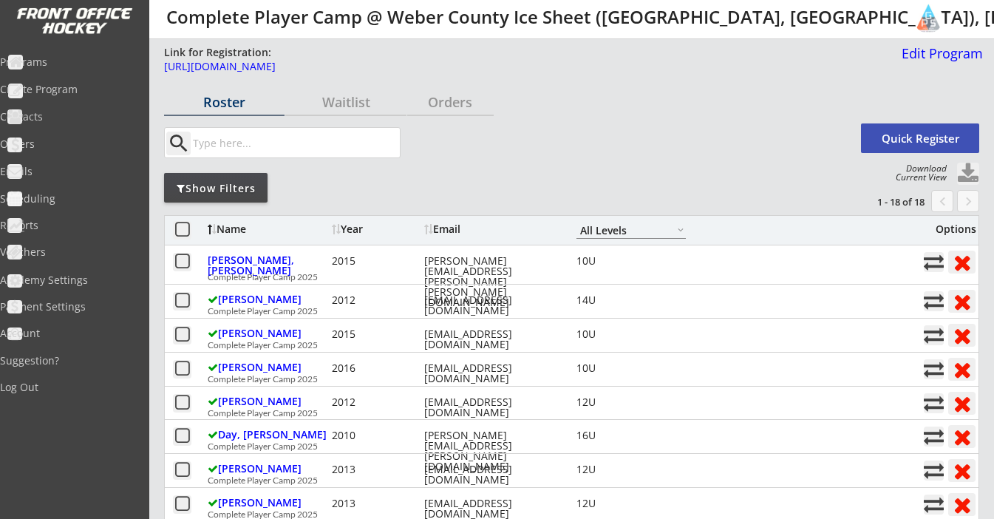
click at [603, 160] on div "search Quick Register" at bounding box center [571, 142] width 815 height 47
click at [967, 177] on button at bounding box center [968, 174] width 22 height 22
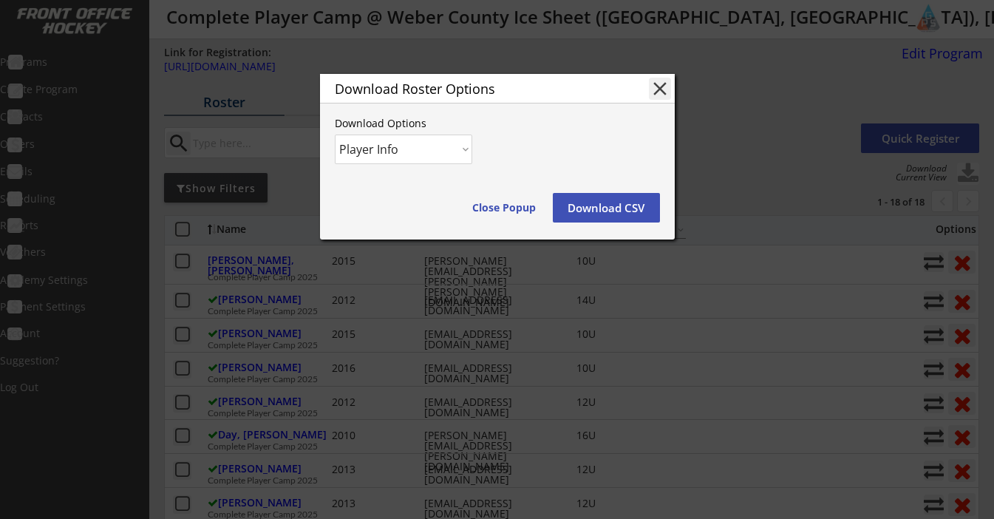
select select ""Player and Order Info""
click at [585, 211] on button "Download CSV" at bounding box center [606, 208] width 107 height 30
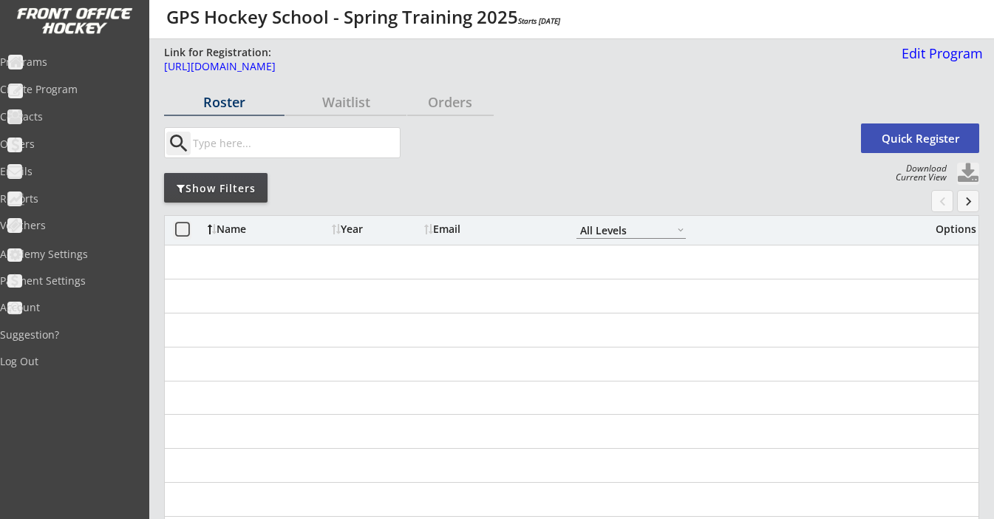
select select ""All Levels""
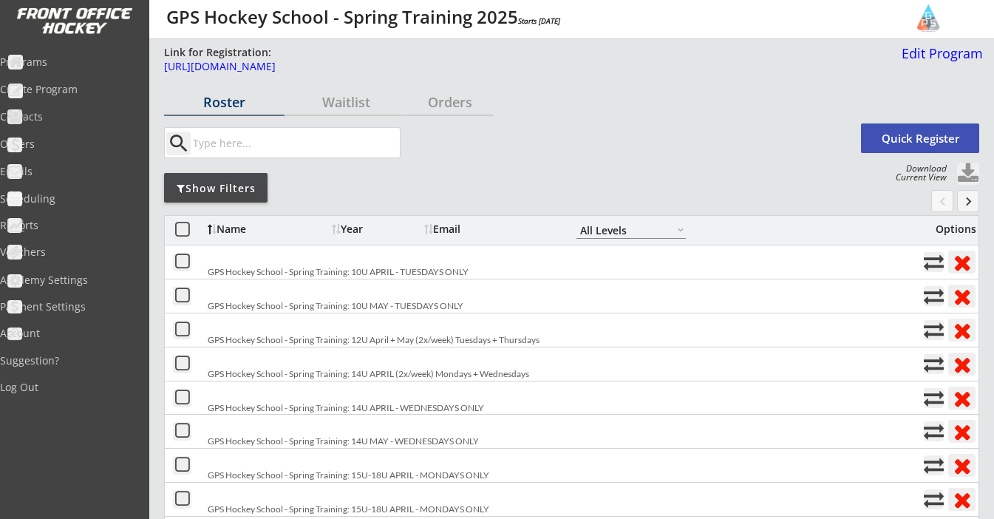
click at [972, 175] on button at bounding box center [968, 174] width 22 height 22
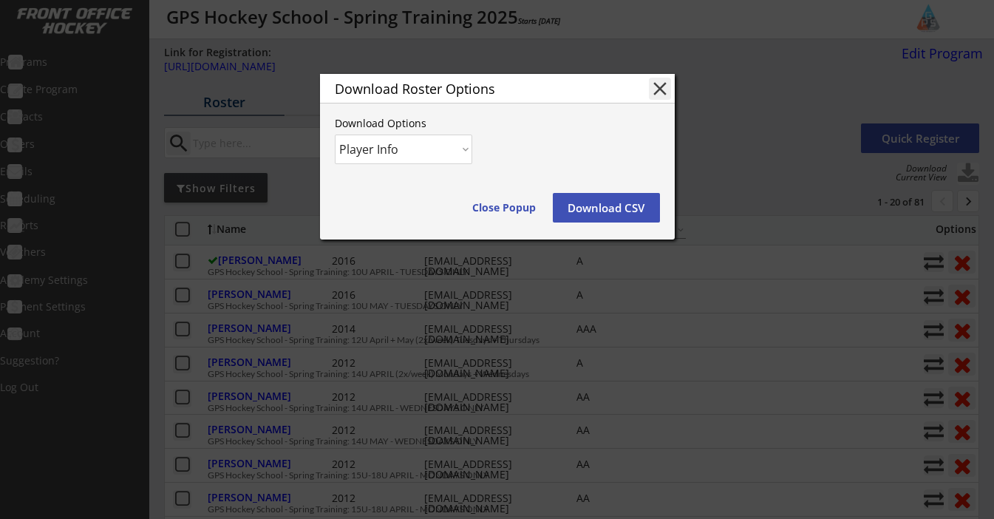
select select ""Player and Order Info""
click at [606, 213] on button "Download CSV" at bounding box center [606, 208] width 107 height 30
